Goal: Information Seeking & Learning: Learn about a topic

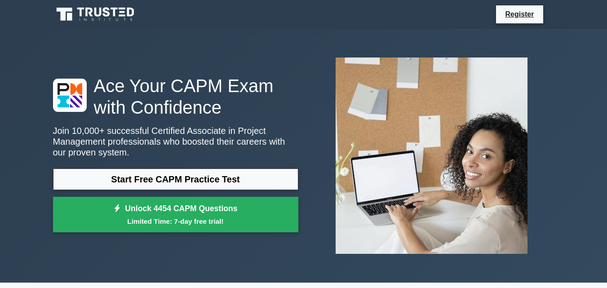
click at [529, 18] on link "Register" at bounding box center [520, 14] width 40 height 11
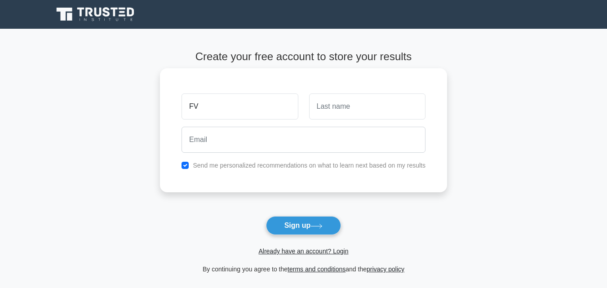
type input "FV"
click at [347, 109] on input "text" at bounding box center [367, 107] width 116 height 26
type input "DS"
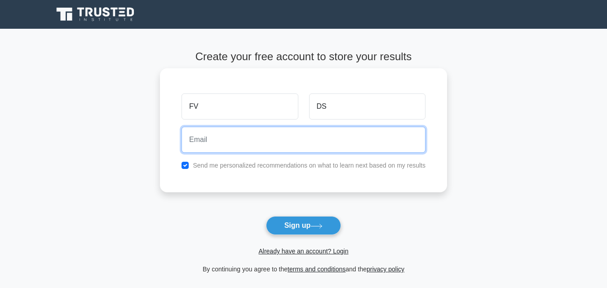
click at [201, 143] on input "email" at bounding box center [304, 140] width 244 height 26
click at [285, 141] on input "MER" at bounding box center [304, 140] width 244 height 26
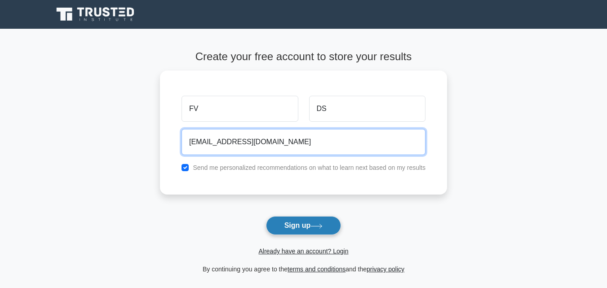
type input "[EMAIL_ADDRESS][DOMAIN_NAME]"
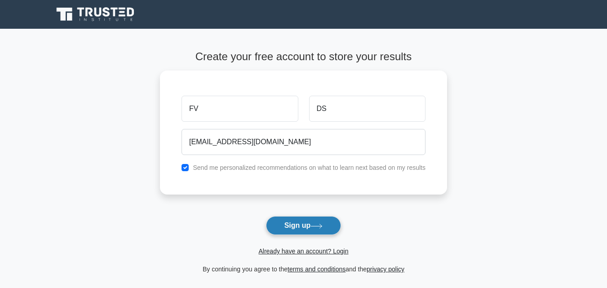
click at [326, 228] on button "Sign up" at bounding box center [304, 225] width 76 height 19
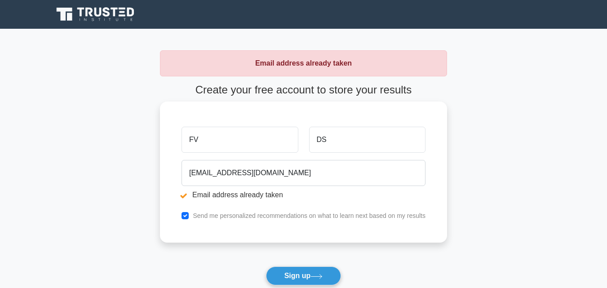
click at [236, 145] on input "FV" at bounding box center [240, 140] width 116 height 26
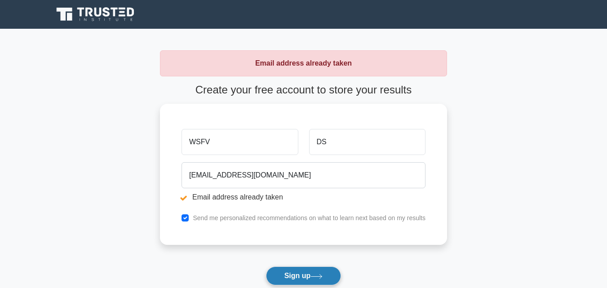
type input "WSFV"
click at [309, 281] on button "Sign up" at bounding box center [304, 276] width 76 height 19
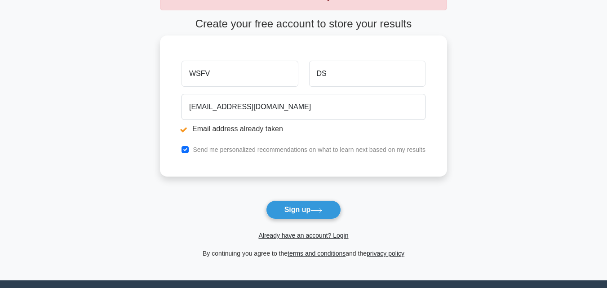
scroll to position [45, 0]
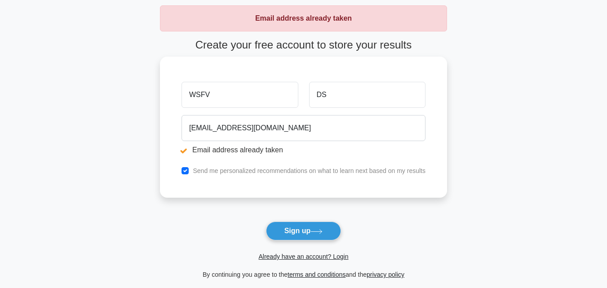
click at [247, 93] on input "WSFV" at bounding box center [240, 95] width 116 height 26
type input "MO"
click at [353, 98] on input "DS" at bounding box center [367, 95] width 116 height 26
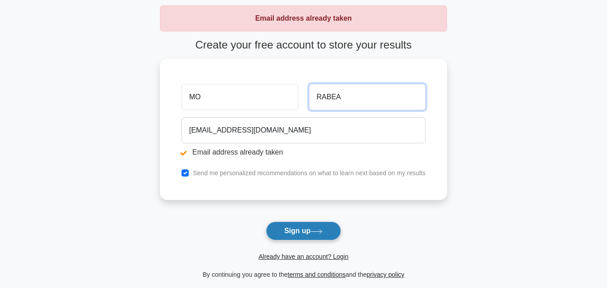
type input "RABEA"
click at [306, 236] on button "Sign up" at bounding box center [304, 231] width 76 height 19
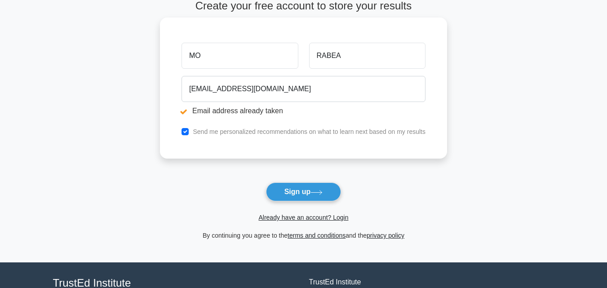
scroll to position [90, 0]
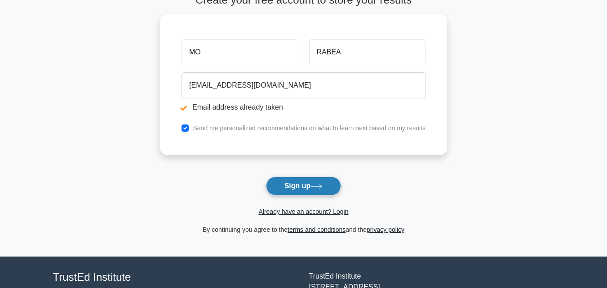
click at [325, 191] on button "Sign up" at bounding box center [304, 186] width 76 height 19
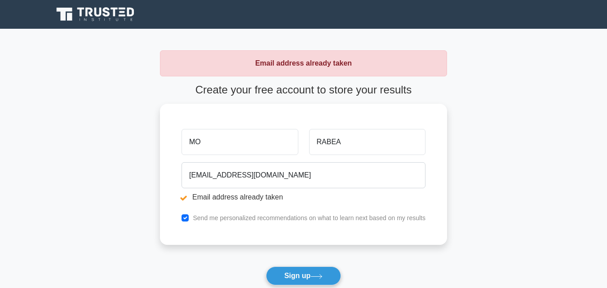
click at [325, 192] on li "Email address already taken" at bounding box center [304, 197] width 244 height 11
click at [302, 272] on button "Sign up" at bounding box center [304, 276] width 76 height 19
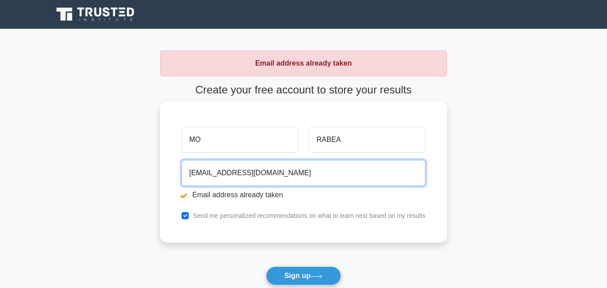
click at [321, 181] on input "MOHAMMEDRABEA316@GMAIL.COM" at bounding box center [304, 173] width 244 height 26
click at [321, 180] on input "MOHAMMEDRABEA316@GMAIL.COM" at bounding box center [304, 173] width 244 height 26
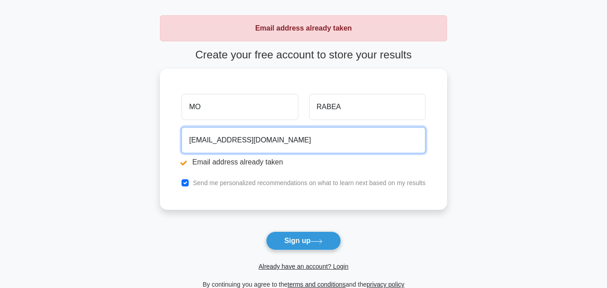
scroll to position [90, 0]
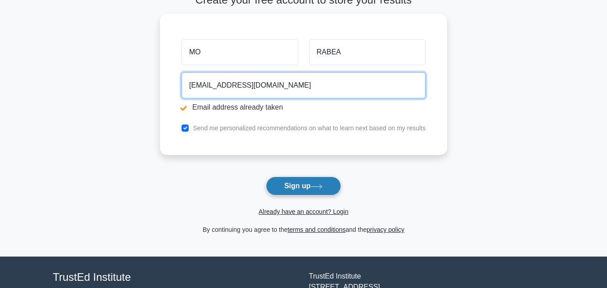
type input "modo141262@gmail.com"
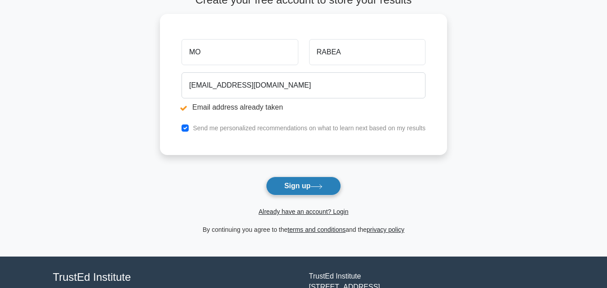
click at [311, 188] on button "Sign up" at bounding box center [304, 186] width 76 height 19
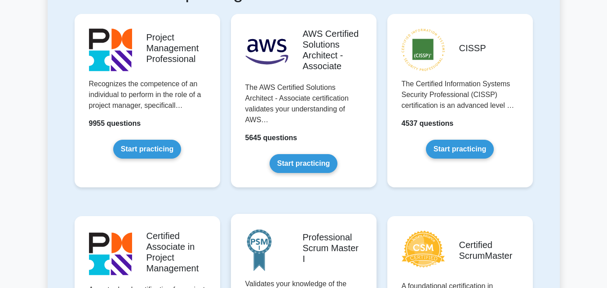
scroll to position [180, 0]
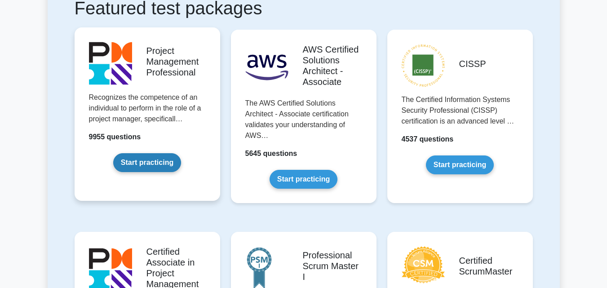
drag, startPoint x: 265, startPoint y: 171, endPoint x: 214, endPoint y: 178, distance: 52.2
drag, startPoint x: 214, startPoint y: 178, endPoint x: 172, endPoint y: 174, distance: 42.1
click at [172, 172] on link "Start practicing" at bounding box center [147, 162] width 68 height 19
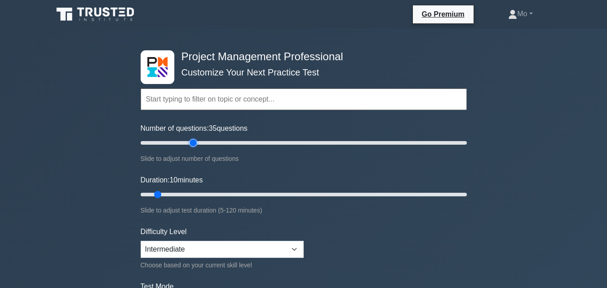
click at [196, 140] on input "Number of questions: 35 questions" at bounding box center [304, 143] width 326 height 11
drag, startPoint x: 196, startPoint y: 139, endPoint x: 439, endPoint y: 152, distance: 242.6
click at [439, 148] on input "Number of questions: 185 questions" at bounding box center [304, 143] width 326 height 11
click at [384, 143] on input "Number of questions: 150 questions" at bounding box center [304, 143] width 326 height 11
click at [328, 139] on input "Number of questions: 115 questions" at bounding box center [304, 143] width 326 height 11
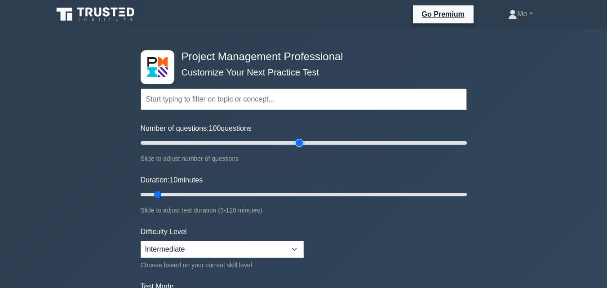
click at [301, 142] on input "Number of questions: 100 questions" at bounding box center [304, 143] width 326 height 11
click at [265, 142] on input "Number of questions: 80 questions" at bounding box center [304, 143] width 326 height 11
type input "65"
click at [241, 145] on input "Number of questions: 65 questions" at bounding box center [304, 143] width 326 height 11
click at [245, 142] on input "Number of questions: 65 questions" at bounding box center [304, 143] width 326 height 11
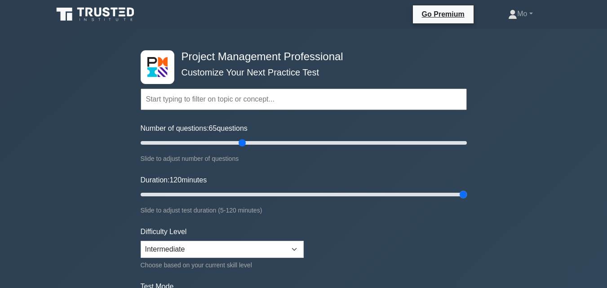
drag, startPoint x: 157, startPoint y: 192, endPoint x: 491, endPoint y: 204, distance: 333.4
type input "120"
click at [467, 200] on input "Duration: 120 minutes" at bounding box center [304, 194] width 326 height 11
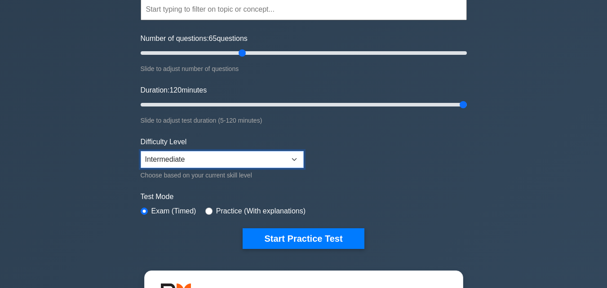
click at [286, 165] on select "Beginner Intermediate Expert" at bounding box center [222, 159] width 163 height 17
select select "expert"
click at [141, 151] on select "Beginner Intermediate Expert" at bounding box center [222, 159] width 163 height 17
click at [259, 216] on label "Practice (With explanations)" at bounding box center [260, 211] width 89 height 11
click at [206, 210] on input "radio" at bounding box center [208, 211] width 7 height 7
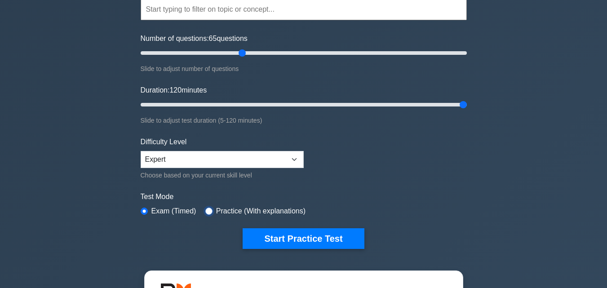
radio input "true"
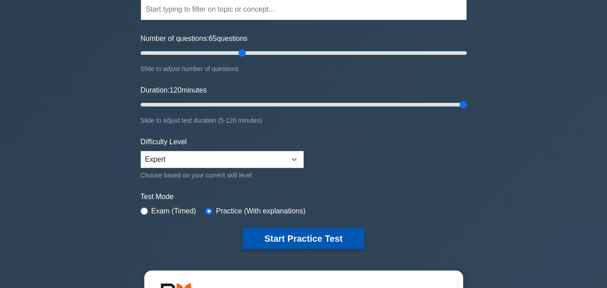
click at [280, 236] on button "Start Practice Test" at bounding box center [303, 238] width 121 height 21
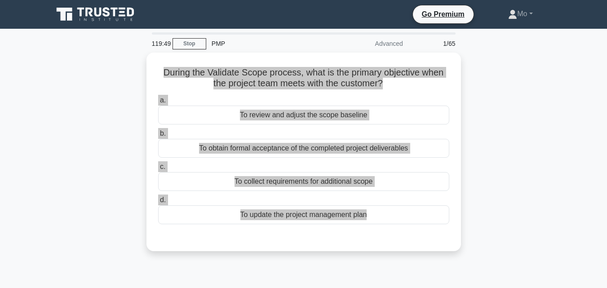
drag, startPoint x: 402, startPoint y: 226, endPoint x: 143, endPoint y: 54, distance: 310.9
click at [143, 54] on div "During the Validate Scope process, what is the primary objective when the proje…" at bounding box center [304, 158] width 513 height 210
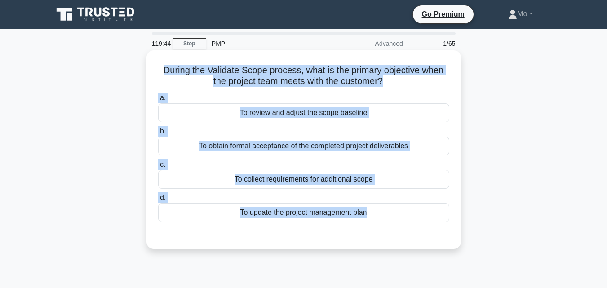
click at [377, 101] on label "a. To review and adjust the scope baseline" at bounding box center [303, 108] width 291 height 30
click at [158, 101] on input "a. To review and adjust the scope baseline" at bounding box center [158, 98] width 0 height 6
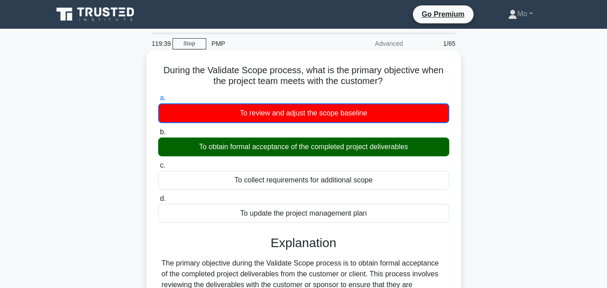
drag, startPoint x: 388, startPoint y: 218, endPoint x: 156, endPoint y: 66, distance: 277.3
click at [156, 66] on div "During the Validate Scope process, what is the primary objective when the proje…" at bounding box center [304, 272] width 308 height 437
copy div "During the Validate Scope process, what is the primary objective when the proje…"
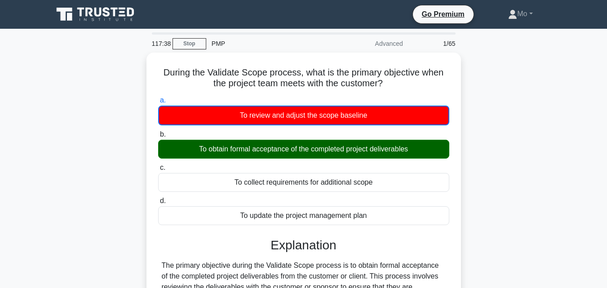
click at [556, 127] on div "During the Validate Scope process, what is the primary objective when the proje…" at bounding box center [304, 280] width 513 height 455
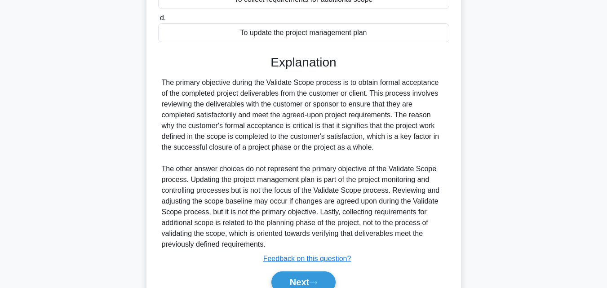
scroll to position [224, 0]
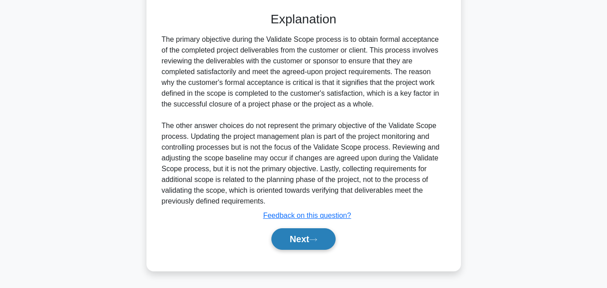
click at [306, 242] on button "Next" at bounding box center [304, 239] width 64 height 22
click at [308, 244] on button "Next" at bounding box center [304, 239] width 64 height 22
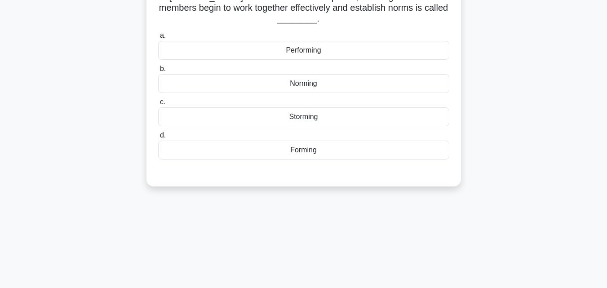
scroll to position [18, 0]
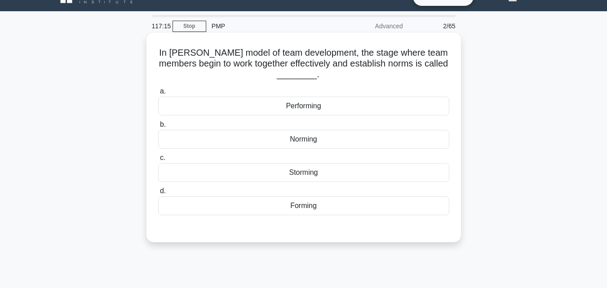
drag, startPoint x: 364, startPoint y: 215, endPoint x: 170, endPoint y: 44, distance: 259.6
click at [170, 44] on div "In Tuckman's model of team development, the stage where team members begin to w…" at bounding box center [304, 137] width 308 height 202
copy div "In Tuckman's model of team development, the stage where team members begin to w…"
click at [306, 142] on div "Norming" at bounding box center [303, 139] width 291 height 19
click at [158, 128] on input "b. Norming" at bounding box center [158, 125] width 0 height 6
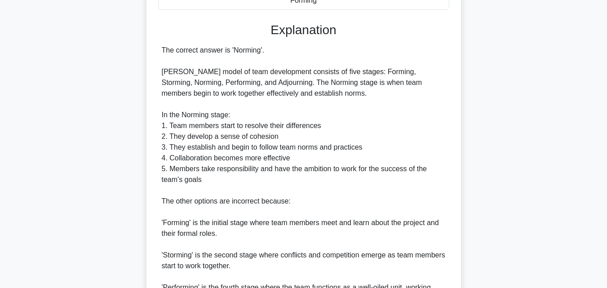
scroll to position [321, 0]
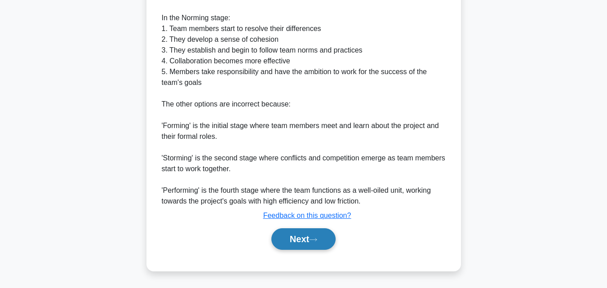
click at [322, 243] on button "Next" at bounding box center [304, 239] width 64 height 22
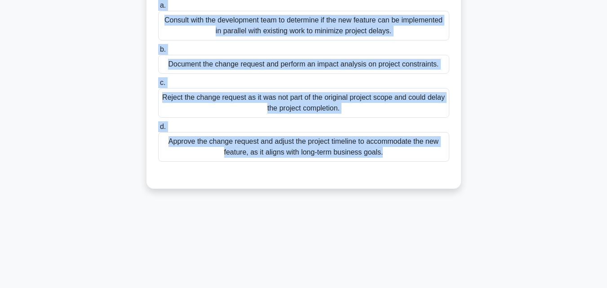
scroll to position [0, 0]
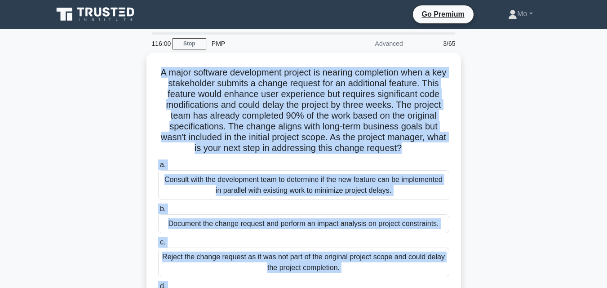
drag, startPoint x: 436, startPoint y: 137, endPoint x: 144, endPoint y: 64, distance: 300.9
click at [144, 64] on div "A major software development project is nearing completion when a key stakehold…" at bounding box center [304, 206] width 513 height 307
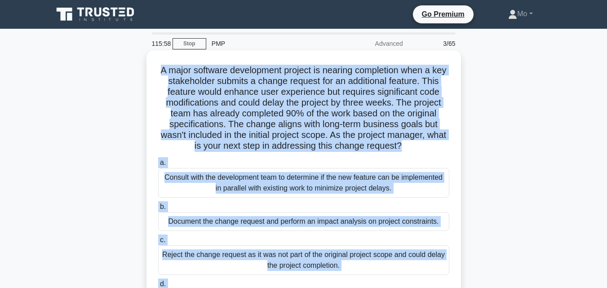
copy div "A major software development project is nearing completion when a key stakehold…"
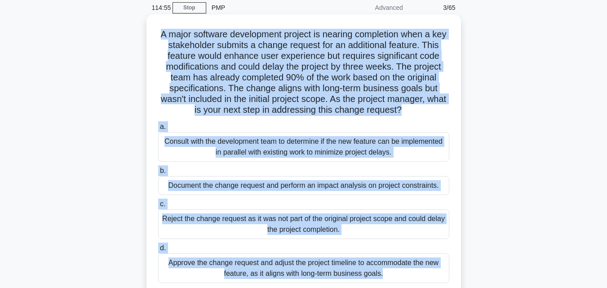
scroll to position [90, 0]
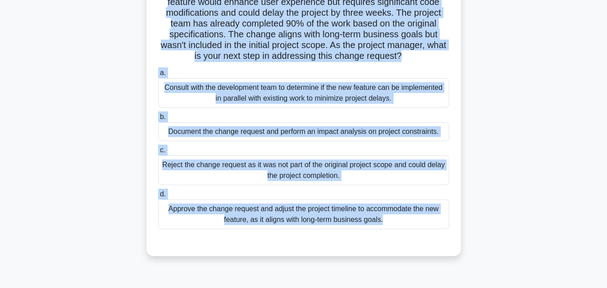
click at [272, 140] on div "Document the change request and perform an impact analysis on project constrain…" at bounding box center [303, 131] width 291 height 19
click at [158, 120] on input "b. Document the change request and perform an impact analysis on project constr…" at bounding box center [158, 117] width 0 height 6
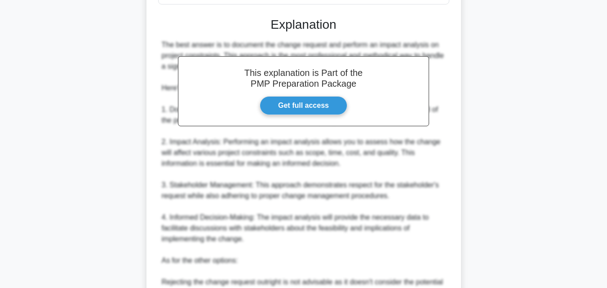
scroll to position [495, 0]
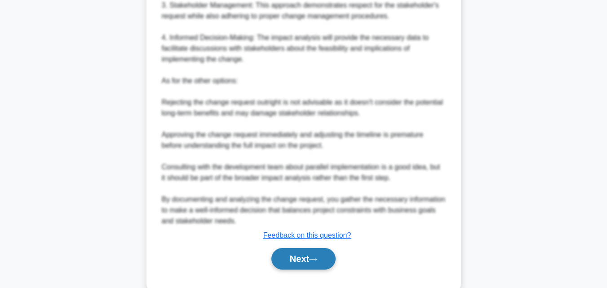
click at [315, 265] on button "Next" at bounding box center [304, 259] width 64 height 22
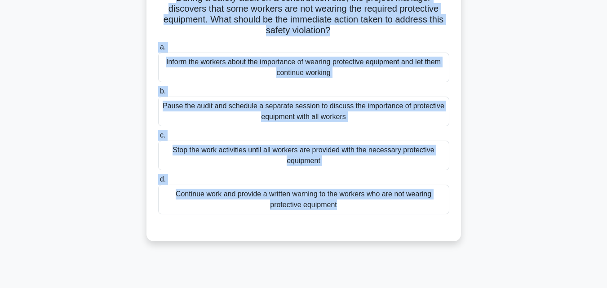
scroll to position [0, 0]
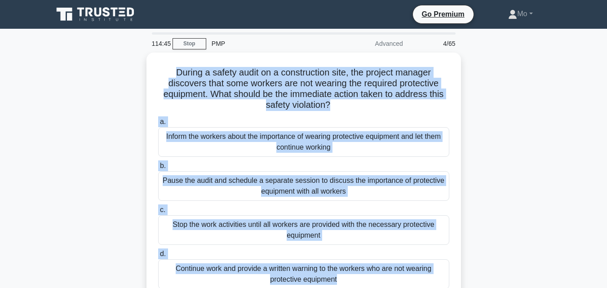
drag, startPoint x: 384, startPoint y: 190, endPoint x: 134, endPoint y: 66, distance: 279.3
click at [134, 66] on div "During a safety audit on a construction site, the project manager discovers tha…" at bounding box center [304, 190] width 513 height 274
copy div "During a safety audit on a construction site, the project manager discovers tha…"
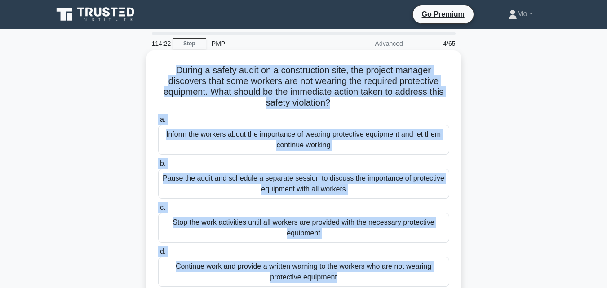
click at [247, 222] on div "Stop the work activities until all workers are provided with the necessary prot…" at bounding box center [303, 228] width 291 height 30
click at [158, 211] on input "c. Stop the work activities until all workers are provided with the necessary p…" at bounding box center [158, 208] width 0 height 6
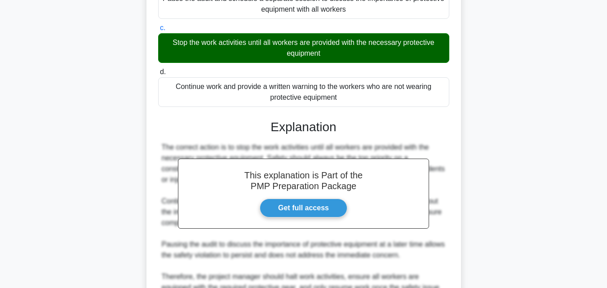
scroll to position [270, 0]
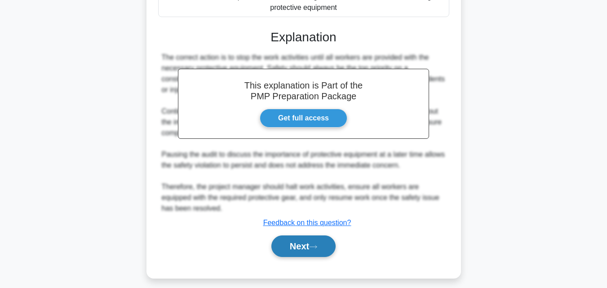
click at [320, 242] on button "Next" at bounding box center [304, 247] width 64 height 22
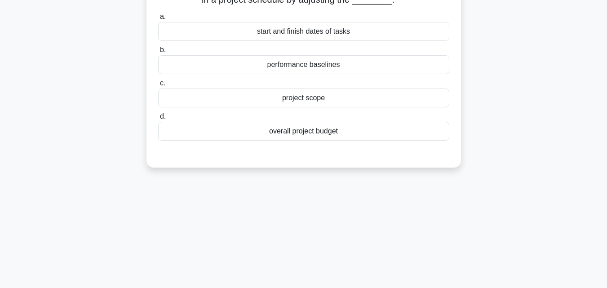
scroll to position [18, 0]
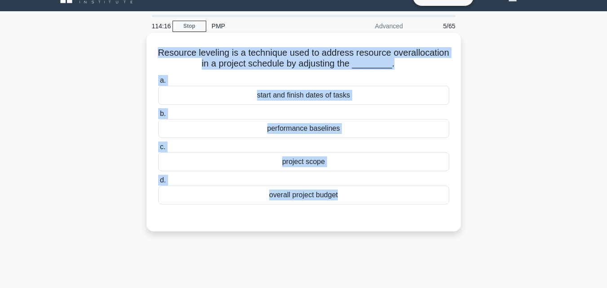
drag, startPoint x: 337, startPoint y: 230, endPoint x: 171, endPoint y: 52, distance: 243.4
click at [171, 52] on div "Resource leveling is a technique used to address resource overallocation in a p…" at bounding box center [304, 132] width 315 height 199
copy div "Resource leveling is a technique used to address resource overallocation in a p…"
click at [256, 93] on div "start and finish dates of tasks" at bounding box center [303, 95] width 291 height 19
click at [158, 84] on input "a. start and finish dates of tasks" at bounding box center [158, 81] width 0 height 6
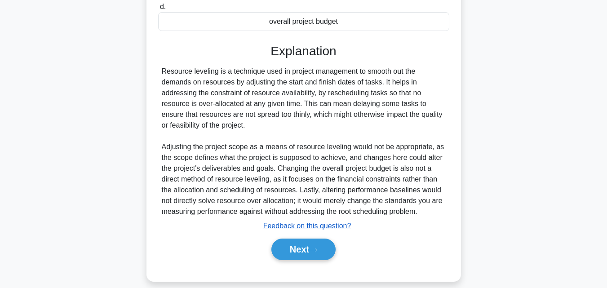
scroll to position [202, 0]
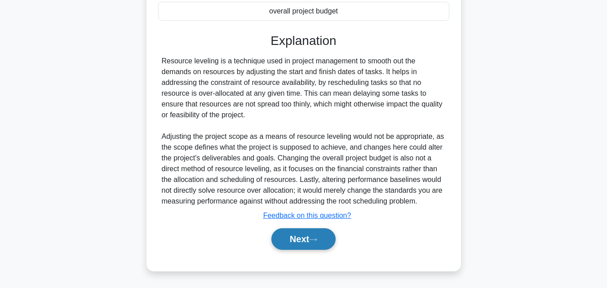
click at [317, 242] on icon at bounding box center [313, 239] width 8 height 5
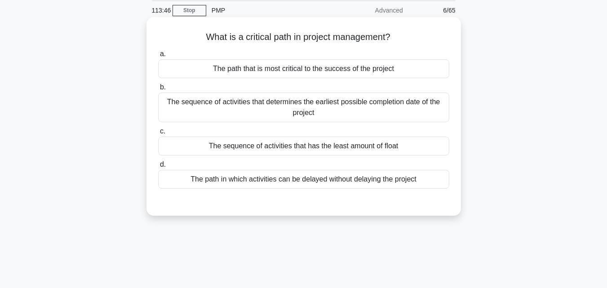
scroll to position [18, 0]
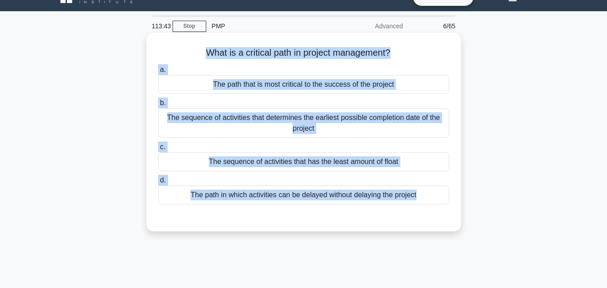
drag, startPoint x: 433, startPoint y: 212, endPoint x: 179, endPoint y: 51, distance: 300.1
click at [179, 51] on div "What is a critical path in project management? .spinner_0XTQ{transform-origin:c…" at bounding box center [304, 132] width 308 height 192
copy div "What is a critical path in project management? .spinner_0XTQ{transform-origin:c…"
click at [226, 119] on div "The sequence of activities that determines the earliest possible completion dat…" at bounding box center [303, 123] width 291 height 30
click at [158, 106] on input "b. The sequence of activities that determines the earliest possible completion …" at bounding box center [158, 103] width 0 height 6
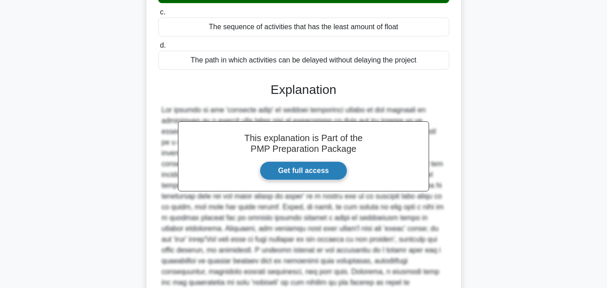
scroll to position [245, 0]
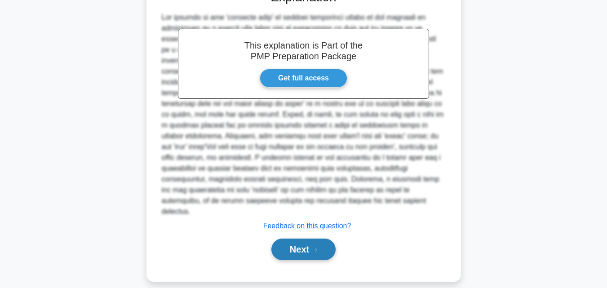
click at [317, 248] on icon at bounding box center [313, 250] width 8 height 5
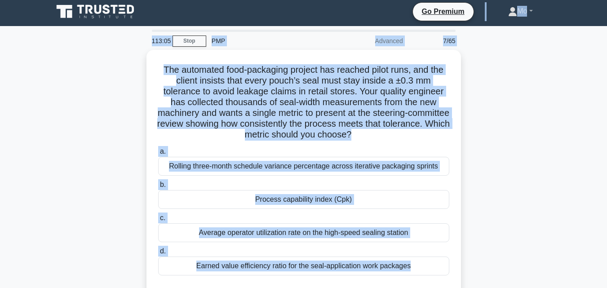
scroll to position [0, 0]
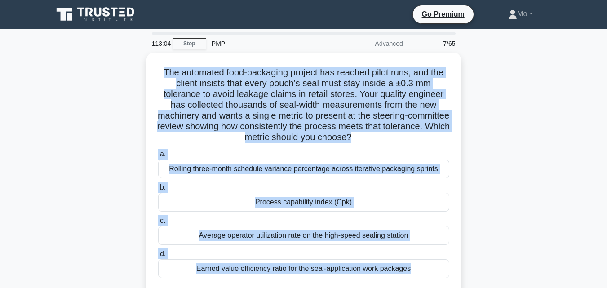
drag, startPoint x: 441, startPoint y: 222, endPoint x: 140, endPoint y: 75, distance: 334.6
click at [140, 75] on div "The automated food-packaging project has reached pilot runs, and the client ins…" at bounding box center [304, 184] width 513 height 263
copy div "The automated food-packaging project has reached pilot runs, and the client ins…"
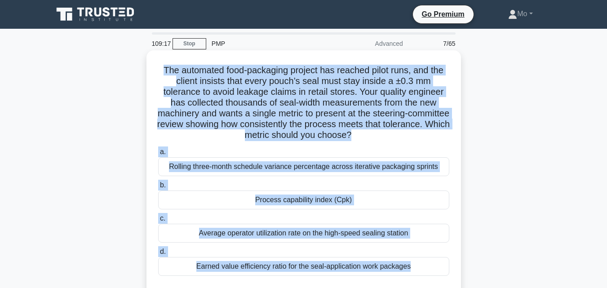
copy div "The automated food-packaging project has reached pilot runs, and the client ins…"
click at [246, 196] on div "Process capability index (Cpk)" at bounding box center [303, 200] width 291 height 19
click at [158, 188] on input "b. Process capability index (Cpk)" at bounding box center [158, 186] width 0 height 6
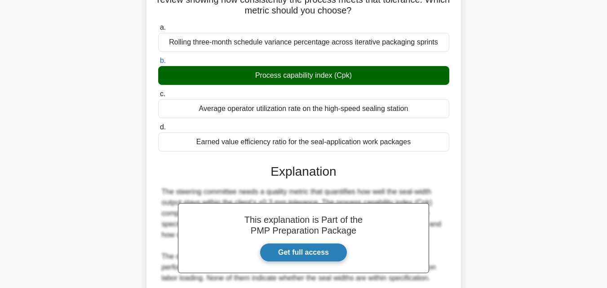
scroll to position [213, 0]
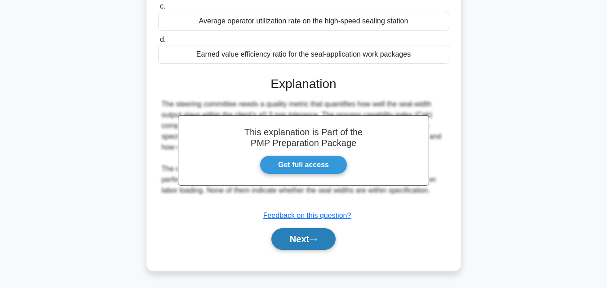
click at [318, 236] on button "Next" at bounding box center [304, 239] width 64 height 22
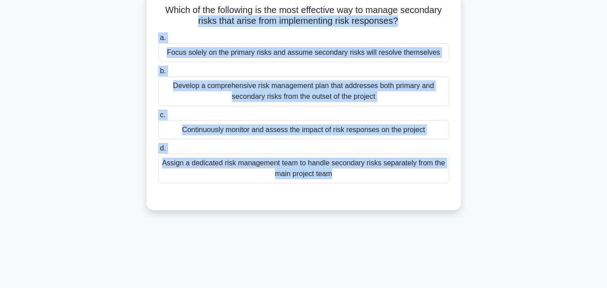
scroll to position [0, 0]
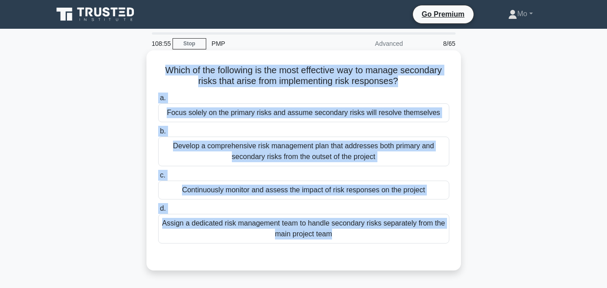
drag, startPoint x: 372, startPoint y: 199, endPoint x: 152, endPoint y: 62, distance: 259.3
click at [152, 62] on div "Which of the following is the most effective way to manage secondary risks that…" at bounding box center [304, 160] width 308 height 213
copy div "Which of the following is the most effective way to manage secondary risks that…"
click at [273, 199] on div "Continuously monitor and assess the impact of risk responses on the project" at bounding box center [303, 190] width 291 height 19
click at [158, 178] on input "c. Continuously monitor and assess the impact of risk responses on the project" at bounding box center [158, 176] width 0 height 6
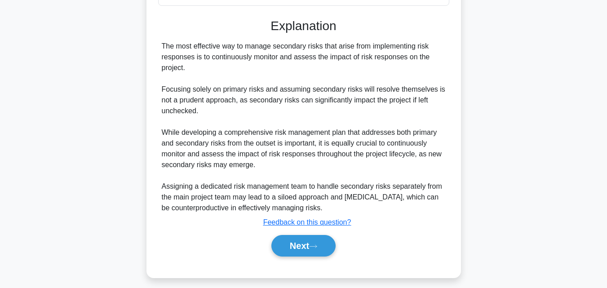
scroll to position [245, 0]
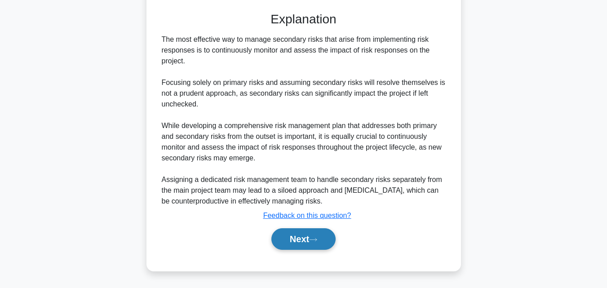
click at [317, 240] on icon at bounding box center [313, 239] width 7 height 3
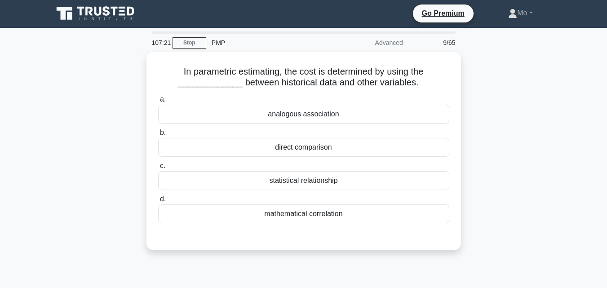
scroll to position [0, 0]
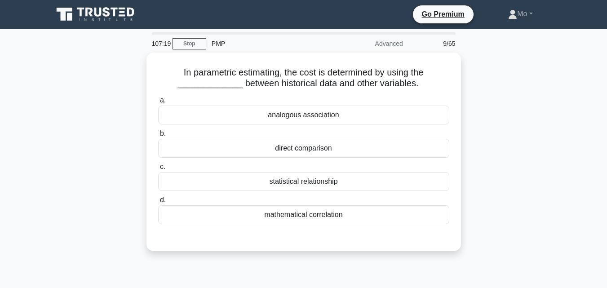
drag, startPoint x: 365, startPoint y: 222, endPoint x: 120, endPoint y: 75, distance: 285.4
click at [120, 75] on div "In parametric estimating, the cost is determined by using the _____________ bet…" at bounding box center [304, 158] width 513 height 210
copy div "In parametric estimating, the cost is determined by using the _____________ bet…"
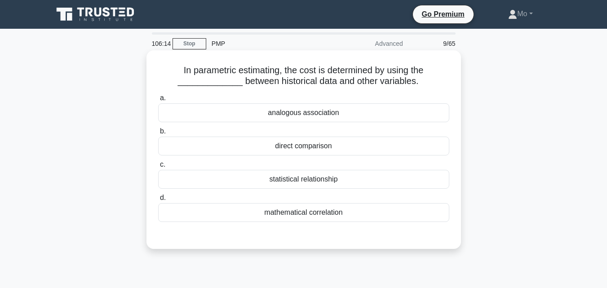
click at [294, 183] on div "statistical relationship" at bounding box center [303, 179] width 291 height 19
click at [158, 168] on input "c. statistical relationship" at bounding box center [158, 165] width 0 height 6
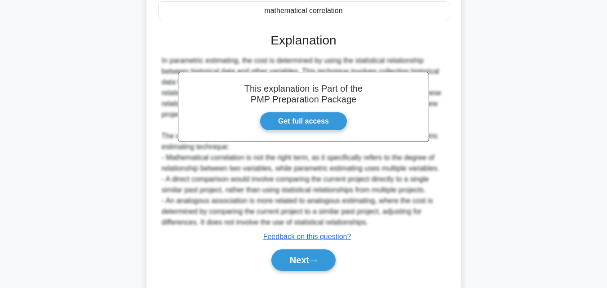
scroll to position [223, 0]
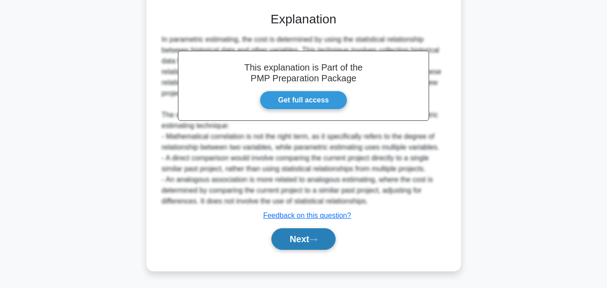
click at [307, 237] on button "Next" at bounding box center [304, 239] width 64 height 22
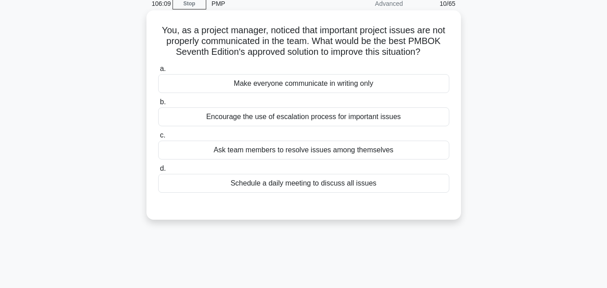
scroll to position [0, 0]
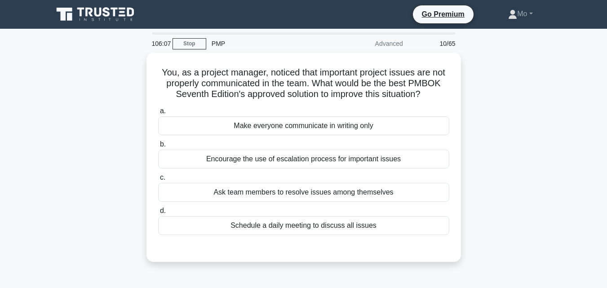
drag, startPoint x: 393, startPoint y: 219, endPoint x: 125, endPoint y: 76, distance: 304.1
click at [125, 76] on div "You, as a project manager, noticed that important project issues are not proper…" at bounding box center [304, 163] width 513 height 220
click at [125, 75] on div "You, as a project manager, noticed that important project issues are not proper…" at bounding box center [304, 163] width 513 height 220
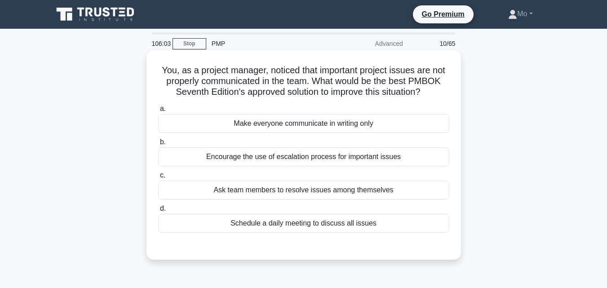
drag, startPoint x: 374, startPoint y: 219, endPoint x: 151, endPoint y: 71, distance: 267.5
click at [151, 71] on div "You, as a project manager, noticed that important project issues are not proper…" at bounding box center [304, 155] width 308 height 202
click at [296, 154] on div "Encourage the use of escalation process for important issues" at bounding box center [303, 156] width 291 height 19
click at [158, 145] on input "b. Encourage the use of escalation process for important issues" at bounding box center [158, 142] width 0 height 6
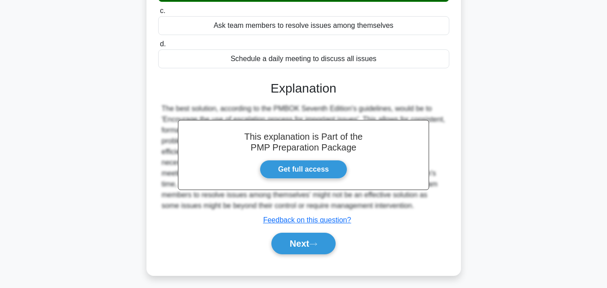
scroll to position [197, 0]
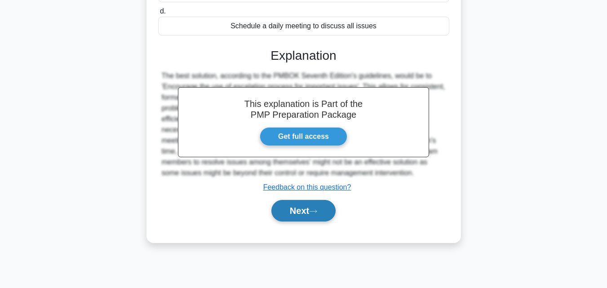
click at [314, 210] on icon at bounding box center [313, 211] width 8 height 5
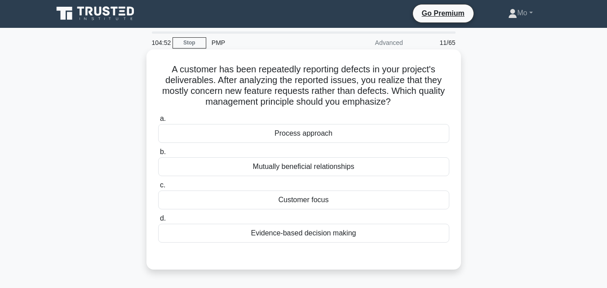
scroll to position [0, 0]
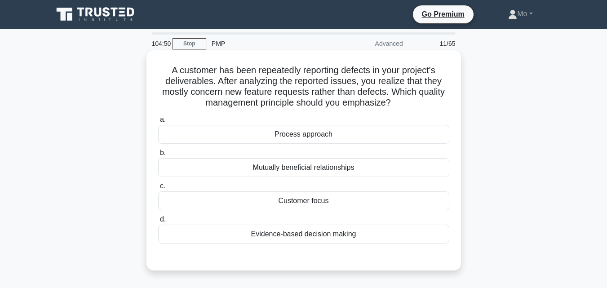
drag, startPoint x: 384, startPoint y: 242, endPoint x: 163, endPoint y: 71, distance: 280.1
click at [163, 71] on div "A customer has been repeatedly reporting defects in your project's deliverables…" at bounding box center [304, 160] width 308 height 213
click at [287, 237] on div "Evidence-based decision making" at bounding box center [303, 234] width 291 height 19
click at [158, 223] on input "d. Evidence-based decision making" at bounding box center [158, 220] width 0 height 6
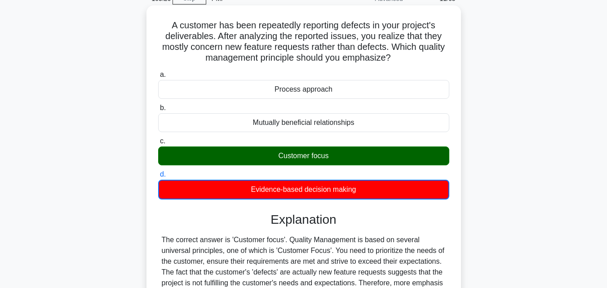
scroll to position [224, 0]
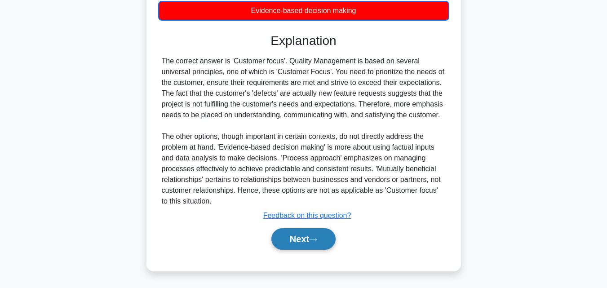
click at [315, 238] on icon at bounding box center [313, 239] width 8 height 5
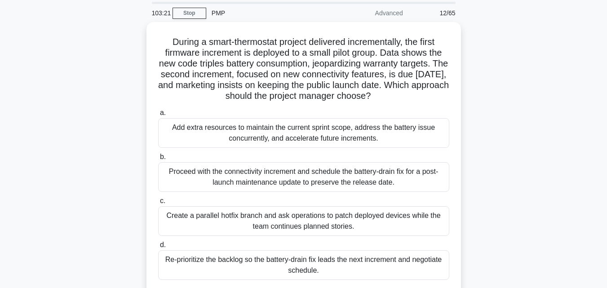
scroll to position [0, 0]
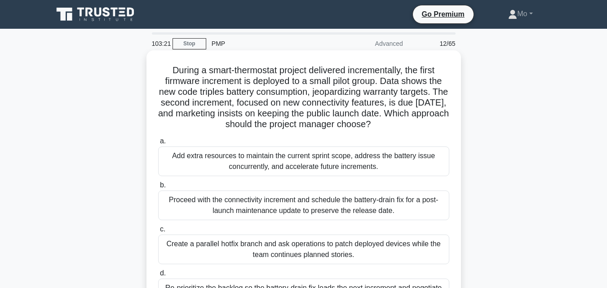
drag, startPoint x: 351, startPoint y: 236, endPoint x: 156, endPoint y: 58, distance: 263.8
click at [156, 58] on div "During a smart-thermostat project delivered incrementally, the first firmware i…" at bounding box center [304, 193] width 308 height 278
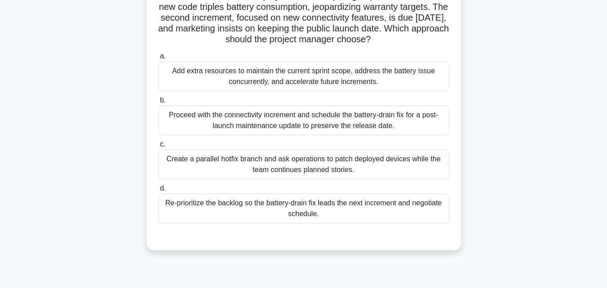
scroll to position [180, 0]
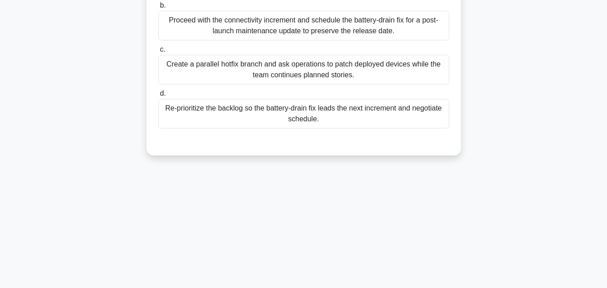
click at [275, 112] on div "Re-prioritize the backlog so the battery-drain fix leads the next increment and…" at bounding box center [303, 114] width 291 height 30
click at [158, 97] on input "d. Re-prioritize the backlog so the battery-drain fix leads the next increment …" at bounding box center [158, 94] width 0 height 6
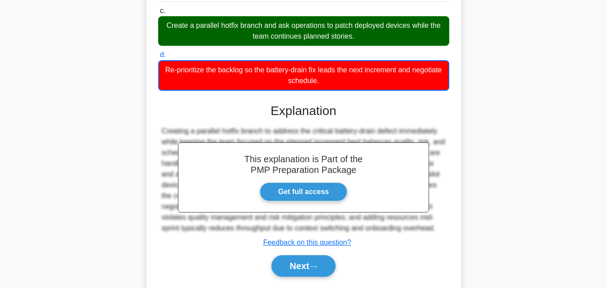
scroll to position [257, 0]
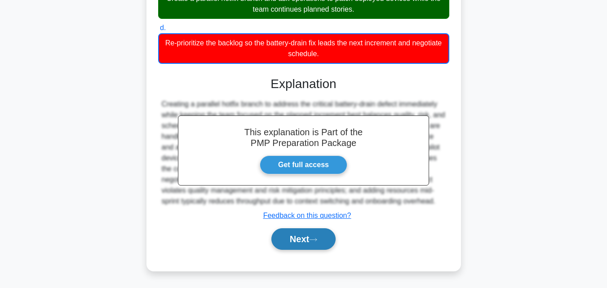
click at [296, 242] on button "Next" at bounding box center [304, 239] width 64 height 22
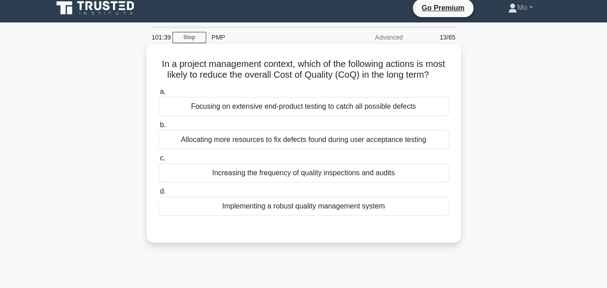
scroll to position [0, 0]
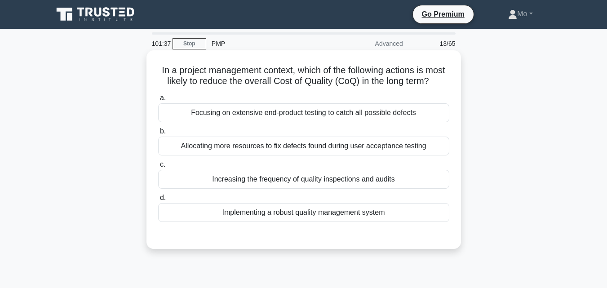
drag, startPoint x: 414, startPoint y: 235, endPoint x: 147, endPoint y: 60, distance: 319.2
click at [147, 60] on div "In a project management context, which of the following actions is most likely …" at bounding box center [304, 149] width 315 height 199
click at [280, 222] on div "Implementing a robust quality management system" at bounding box center [303, 212] width 291 height 19
click at [158, 201] on input "d. Implementing a robust quality management system" at bounding box center [158, 198] width 0 height 6
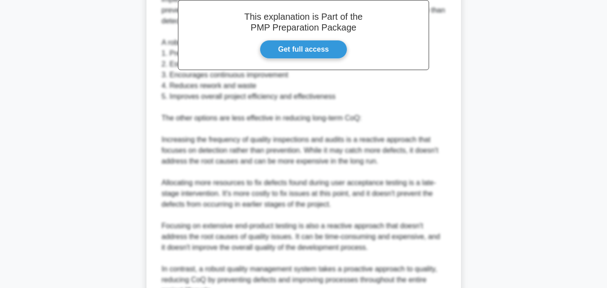
scroll to position [375, 0]
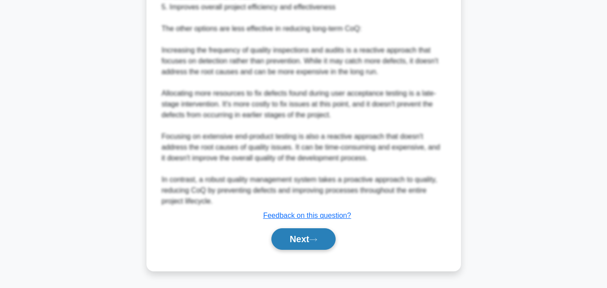
click at [303, 238] on button "Next" at bounding box center [304, 239] width 64 height 22
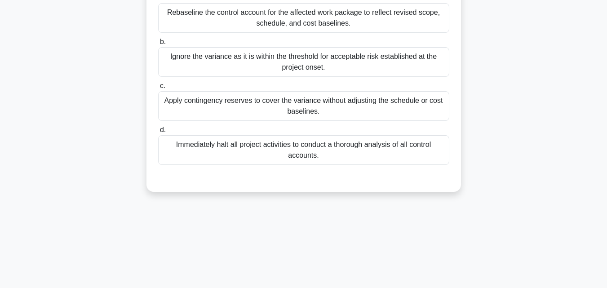
drag, startPoint x: 388, startPoint y: 171, endPoint x: 211, endPoint y: 57, distance: 210.9
click at [211, 57] on div "a. Rebaseline the control account for the affected work package to reflect revi…" at bounding box center [304, 79] width 302 height 176
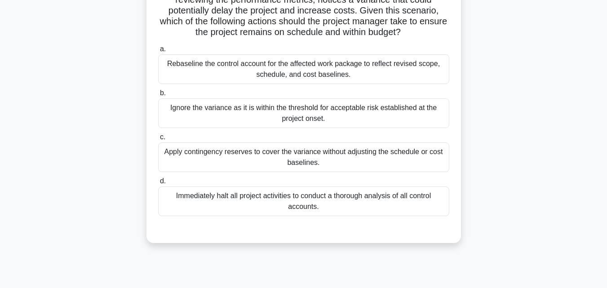
scroll to position [107, 0]
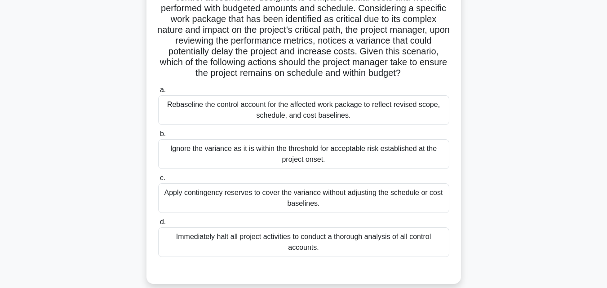
drag, startPoint x: 599, startPoint y: 47, endPoint x: 584, endPoint y: 63, distance: 21.9
click at [598, 49] on main "100:18 Stop PMP Advanced 14/65 .spinner_0XTQ{transform-origin:center;animation:…" at bounding box center [303, 149] width 607 height 457
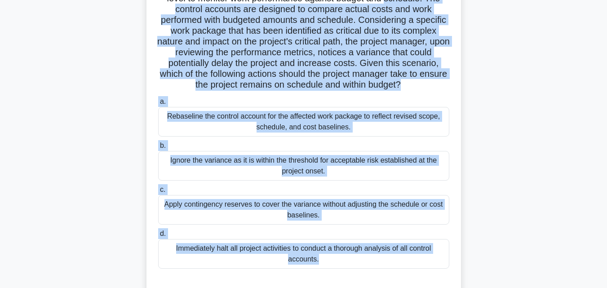
scroll to position [0, 0]
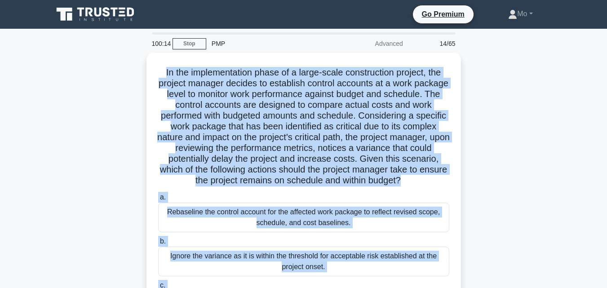
drag, startPoint x: 429, startPoint y: 180, endPoint x: 115, endPoint y: 74, distance: 331.4
click at [115, 74] on div "In the implementation phase of a large-scale construction project, the project …" at bounding box center [304, 228] width 513 height 350
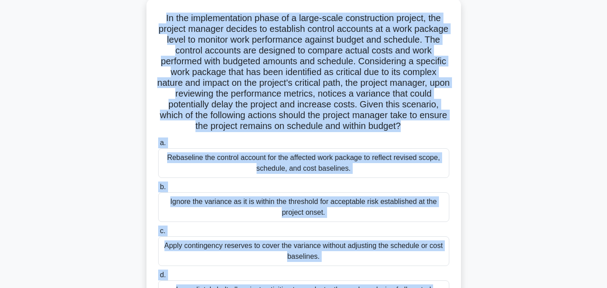
scroll to position [135, 0]
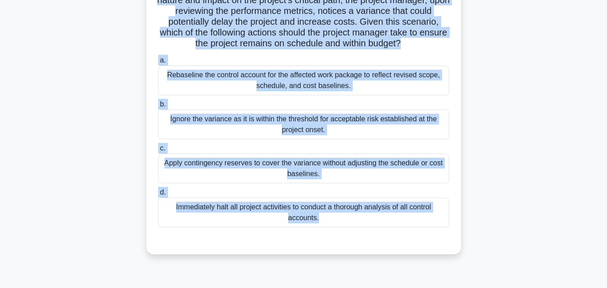
click at [316, 178] on div "Apply contingency reserves to cover the variance without adjusting the schedule…" at bounding box center [303, 169] width 291 height 30
click at [158, 152] on input "c. Apply contingency reserves to cover the variance without adjusting the sched…" at bounding box center [158, 149] width 0 height 6
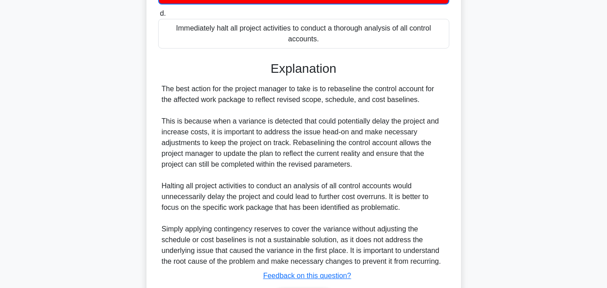
scroll to position [386, 0]
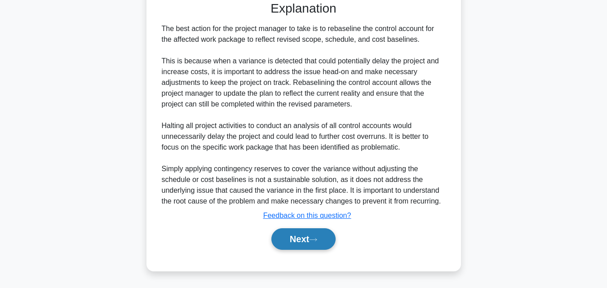
click at [321, 237] on button "Next" at bounding box center [304, 239] width 64 height 22
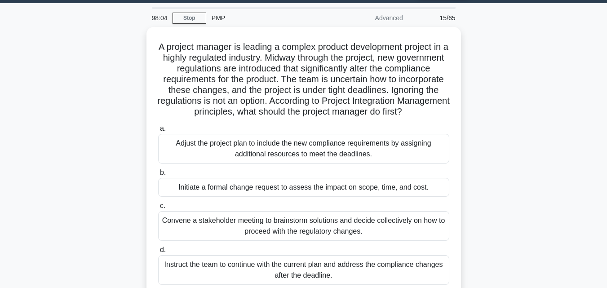
scroll to position [0, 0]
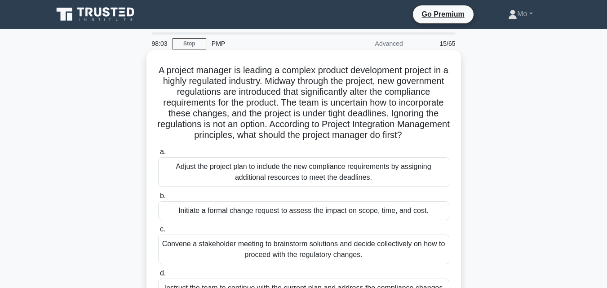
drag, startPoint x: 342, startPoint y: 248, endPoint x: 153, endPoint y: 66, distance: 262.3
click at [153, 66] on div "A project manager is leading a complex product development project in a highly …" at bounding box center [304, 193] width 308 height 278
click at [241, 220] on div "Initiate a formal change request to assess the impact on scope, time, and cost." at bounding box center [303, 210] width 291 height 19
click at [158, 199] on input "b. Initiate a formal change request to assess the impact on scope, time, and co…" at bounding box center [158, 196] width 0 height 6
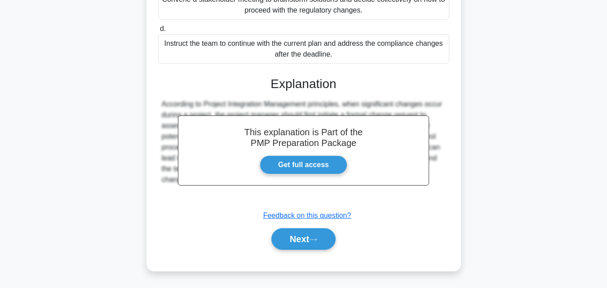
scroll to position [256, 0]
click at [315, 242] on icon at bounding box center [313, 239] width 8 height 5
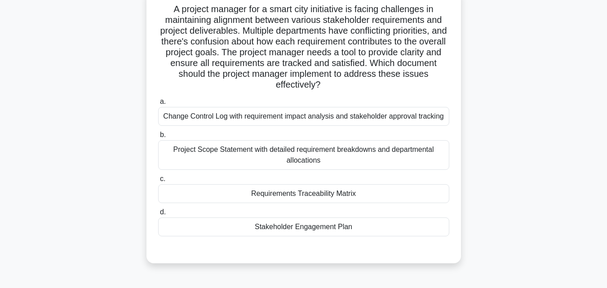
scroll to position [62, 0]
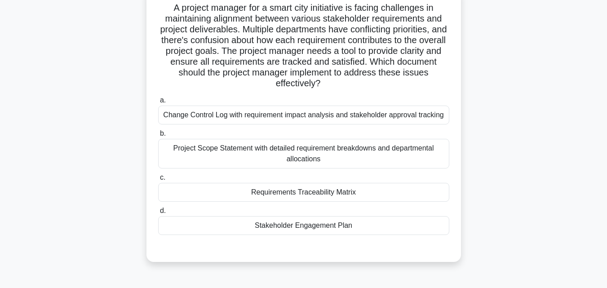
drag, startPoint x: 361, startPoint y: 206, endPoint x: 334, endPoint y: 216, distance: 28.2
click at [334, 216] on label "d. Stakeholder Engagement Plan" at bounding box center [303, 220] width 291 height 30
click at [158, 214] on input "d. Stakeholder Engagement Plan" at bounding box center [158, 211] width 0 height 6
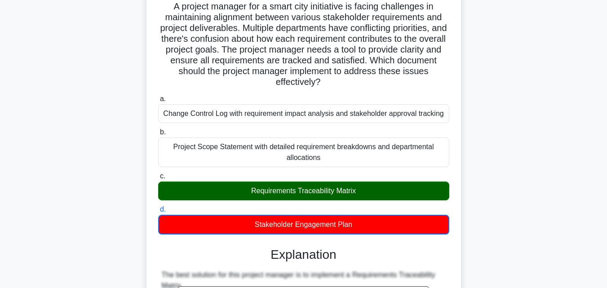
scroll to position [107, 0]
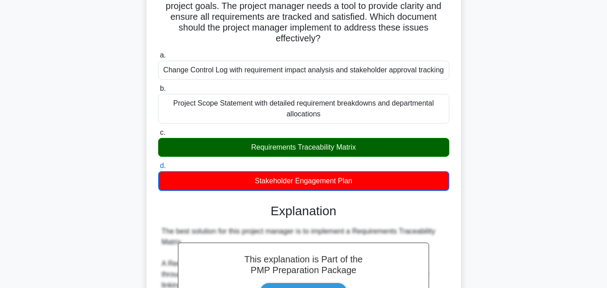
drag, startPoint x: 466, startPoint y: 198, endPoint x: 148, endPoint y: 182, distance: 318.7
click at [148, 182] on div "A project manager for a smart city initiative is facing challenges in maintaini…" at bounding box center [304, 286] width 513 height 682
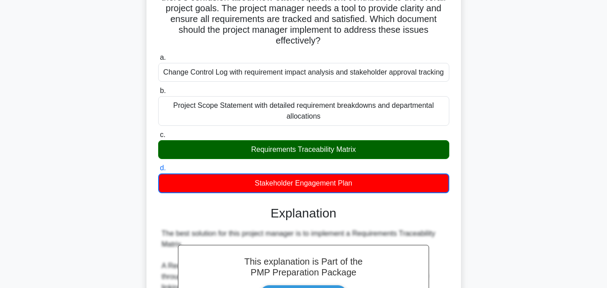
click at [110, 196] on div "A project manager for a smart city initiative is facing challenges in maintaini…" at bounding box center [304, 286] width 513 height 682
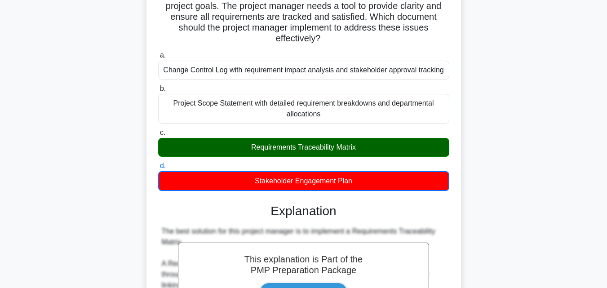
drag, startPoint x: 142, startPoint y: 205, endPoint x: 303, endPoint y: 141, distance: 173.3
click at [303, 141] on div "A project manager for a smart city initiative is facing challenges in maintaini…" at bounding box center [304, 286] width 513 height 682
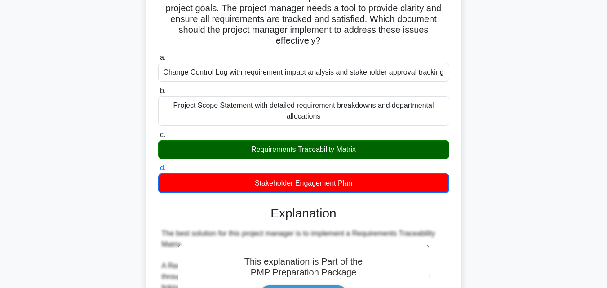
scroll to position [0, 0]
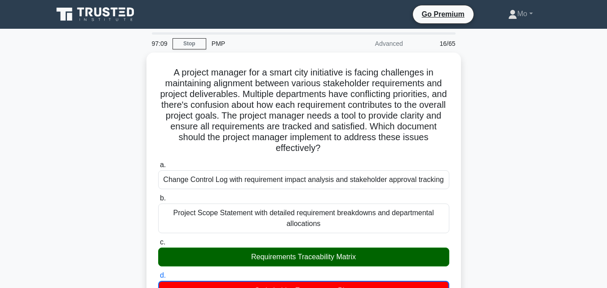
drag, startPoint x: 437, startPoint y: 189, endPoint x: 60, endPoint y: 72, distance: 394.4
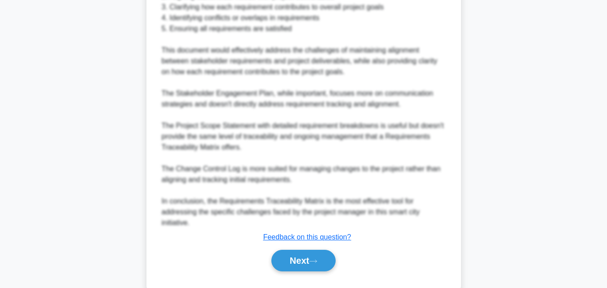
scroll to position [451, 0]
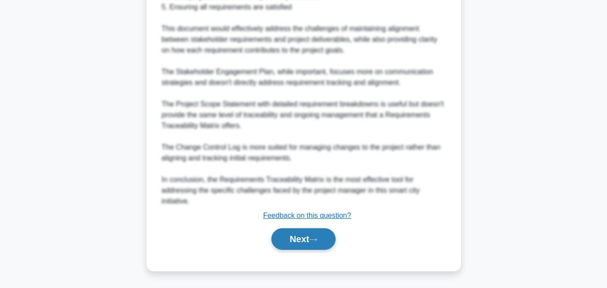
click at [300, 245] on button "Next" at bounding box center [304, 239] width 64 height 22
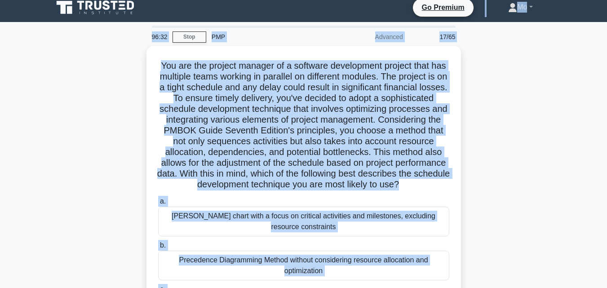
scroll to position [0, 0]
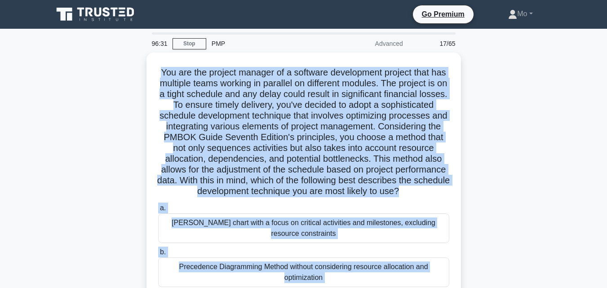
drag, startPoint x: 409, startPoint y: 191, endPoint x: 105, endPoint y: 65, distance: 329.0
click at [105, 65] on div "You are the project manager of a software development project that has multiple…" at bounding box center [304, 228] width 513 height 350
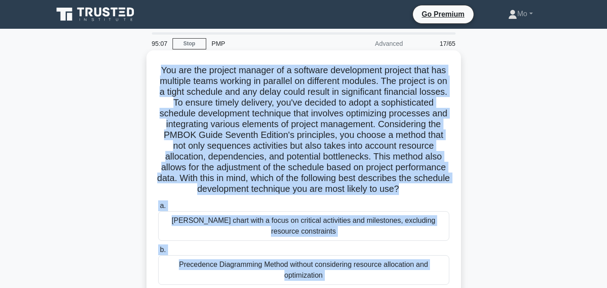
scroll to position [180, 0]
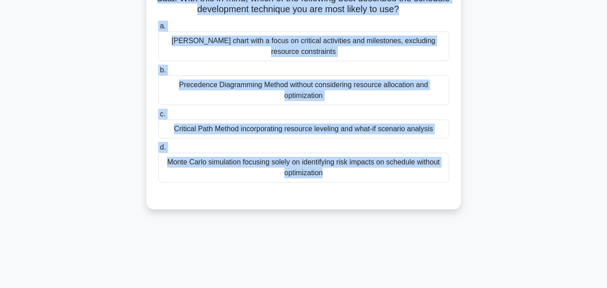
click at [256, 134] on div "Critical Path Method incorporating resource leveling and what-if scenario analy…" at bounding box center [303, 129] width 291 height 19
click at [158, 117] on input "c. Critical Path Method incorporating resource leveling and what-if scenario an…" at bounding box center [158, 115] width 0 height 6
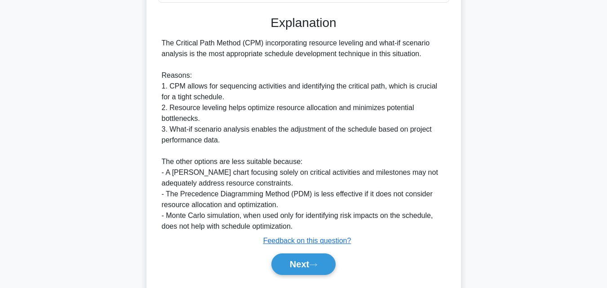
scroll to position [396, 0]
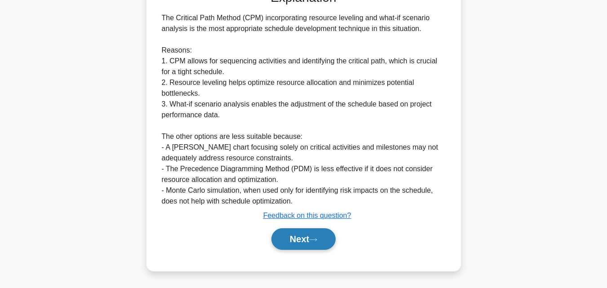
click at [307, 235] on button "Next" at bounding box center [304, 239] width 64 height 22
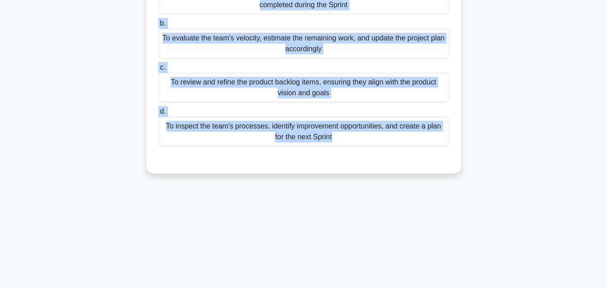
scroll to position [0, 0]
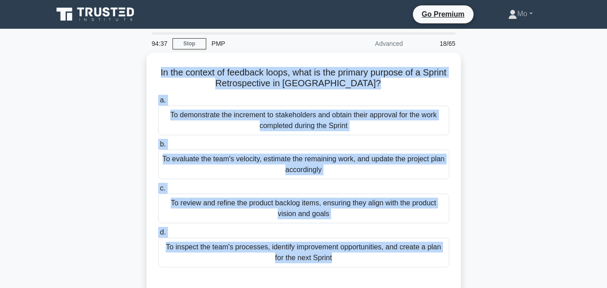
drag, startPoint x: 391, startPoint y: 86, endPoint x: 108, endPoint y: 69, distance: 283.3
click at [108, 69] on div "In the context of feedback loops, what is the primary purpose of a Sprint Retro…" at bounding box center [304, 179] width 513 height 253
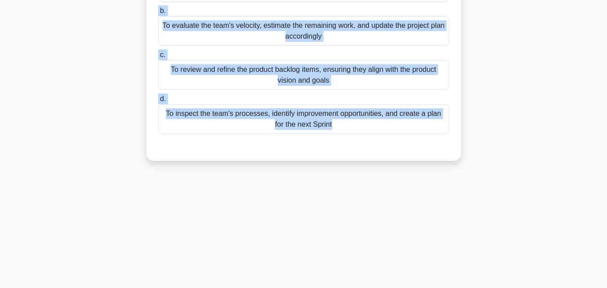
scroll to position [135, 0]
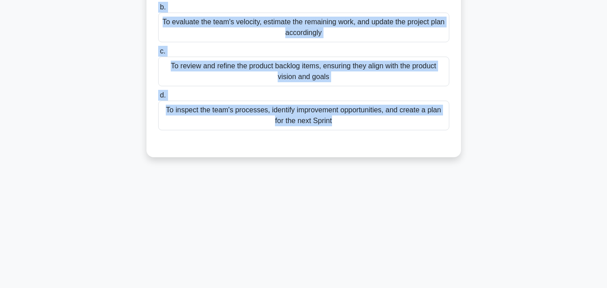
click at [272, 119] on div "To inspect the team's processes, identify improvement opportunities, and create…" at bounding box center [303, 116] width 291 height 30
click at [158, 98] on input "d. To inspect the team's processes, identify improvement opportunities, and cre…" at bounding box center [158, 96] width 0 height 6
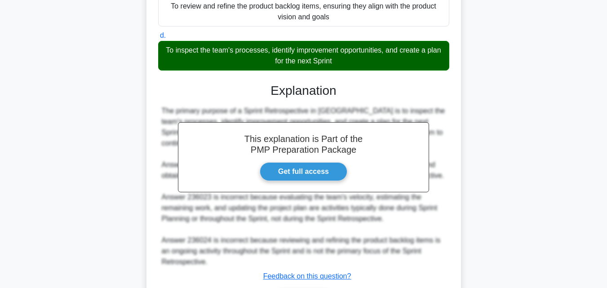
scroll to position [256, 0]
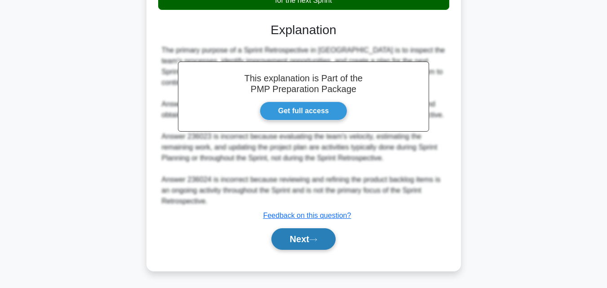
click at [302, 241] on button "Next" at bounding box center [304, 239] width 64 height 22
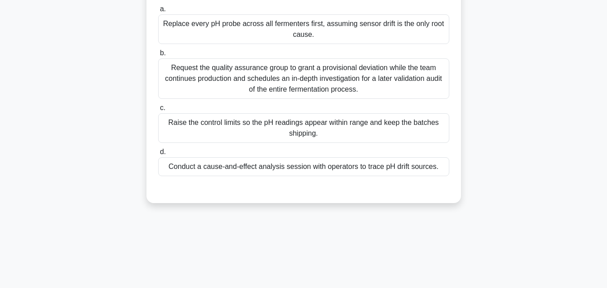
scroll to position [62, 0]
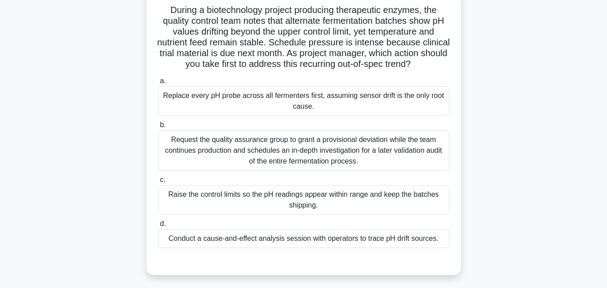
drag, startPoint x: 465, startPoint y: 258, endPoint x: 130, endPoint y: 15, distance: 414.0
click at [130, 15] on div "During a biotechnology project producing therapeutic enzymes, the quality contr…" at bounding box center [304, 138] width 513 height 296
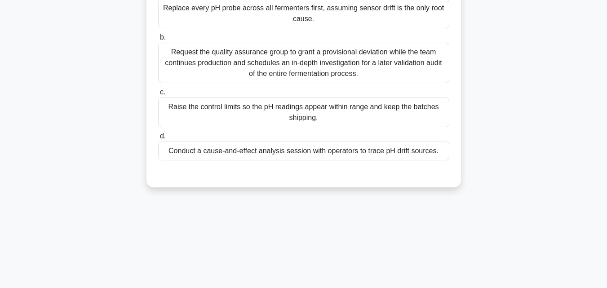
scroll to position [152, 0]
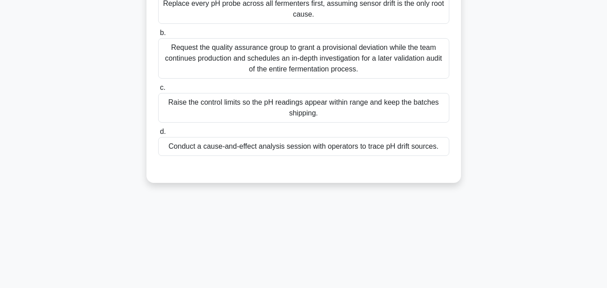
click at [333, 156] on div "Conduct a cause-and-effect analysis session with operators to trace pH drift so…" at bounding box center [303, 146] width 291 height 19
click at [158, 135] on input "d. Conduct a cause-and-effect analysis session with operators to trace pH drift…" at bounding box center [158, 132] width 0 height 6
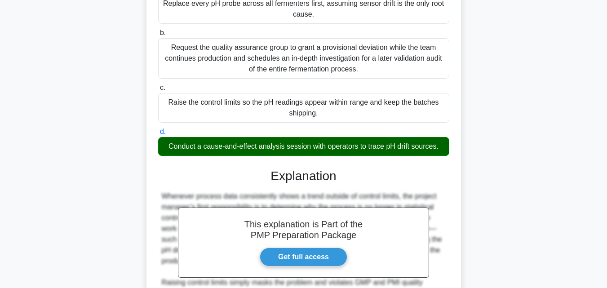
scroll to position [299, 0]
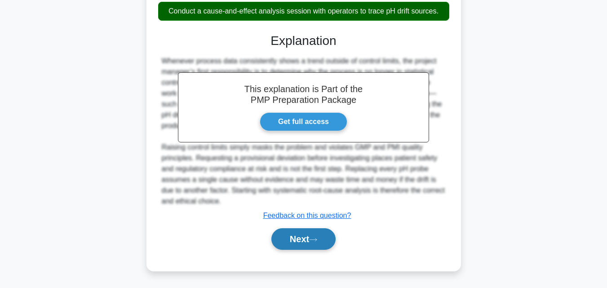
click at [316, 244] on button "Next" at bounding box center [304, 239] width 64 height 22
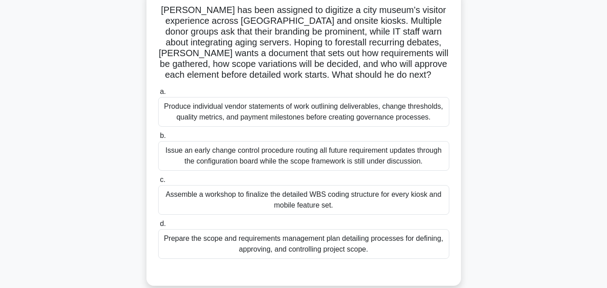
scroll to position [0, 0]
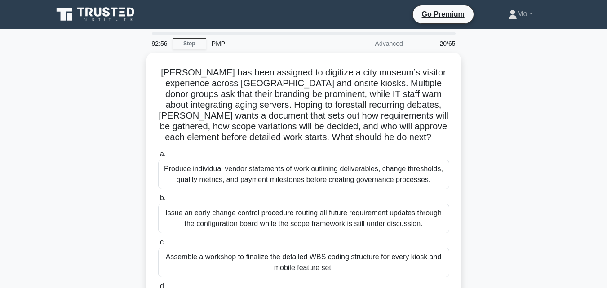
drag, startPoint x: 387, startPoint y: 250, endPoint x: 17, endPoint y: 62, distance: 415.0
click at [17, 62] on main "92:56 Stop PMP Advanced 20/65 Rahul has been assigned to digitize a city museum…" at bounding box center [303, 257] width 607 height 457
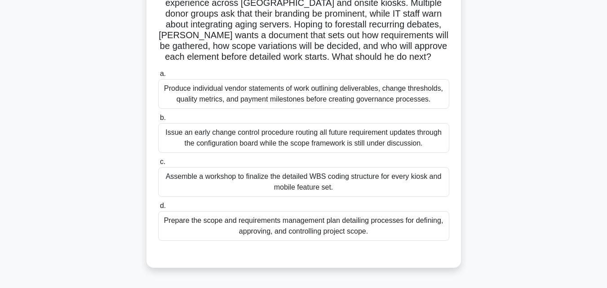
scroll to position [135, 0]
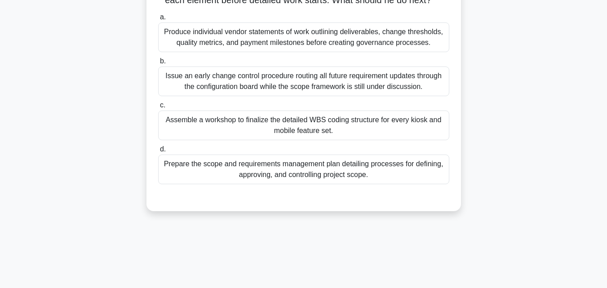
click at [307, 178] on div "Prepare the scope and requirements management plan detailing processes for defi…" at bounding box center [303, 170] width 291 height 30
click at [158, 152] on input "d. Prepare the scope and requirements management plan detailing processes for d…" at bounding box center [158, 150] width 0 height 6
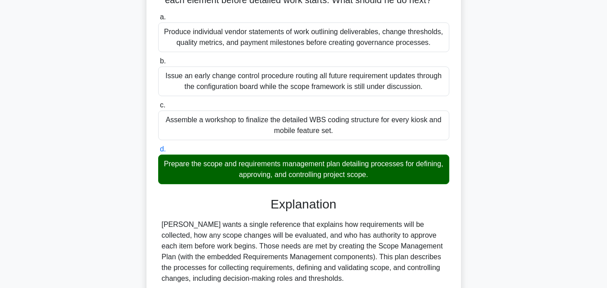
scroll to position [277, 0]
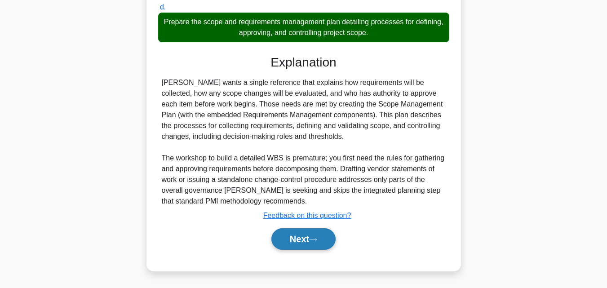
click at [316, 243] on button "Next" at bounding box center [304, 239] width 64 height 22
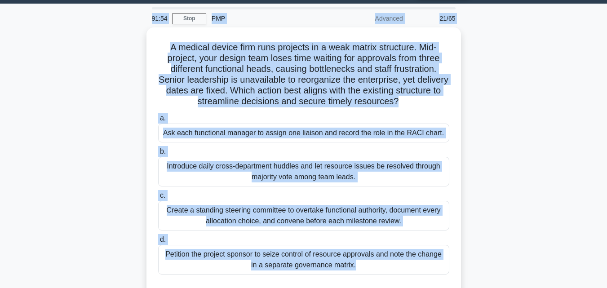
scroll to position [20, 0]
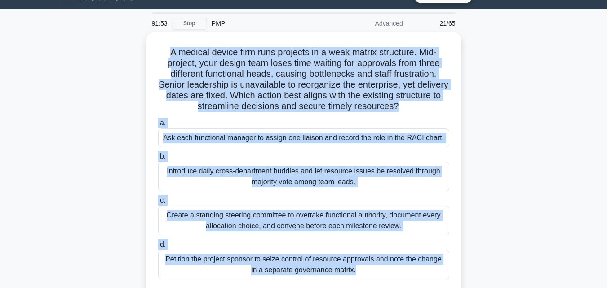
drag, startPoint x: 371, startPoint y: 239, endPoint x: 127, endPoint y: 58, distance: 304.0
click at [127, 58] on div "A medical device firm runs projects in a weak matrix structure. Mid-project, yo…" at bounding box center [304, 174] width 513 height 285
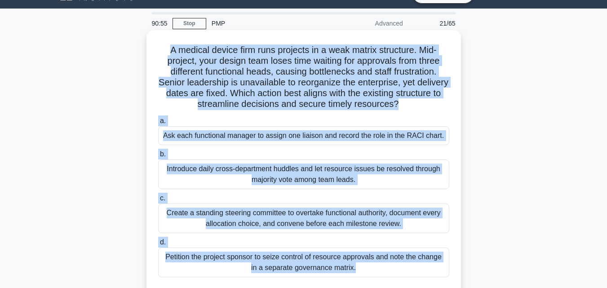
click at [261, 138] on div "Ask each functional manager to assign one liaison and record the role in the RA…" at bounding box center [303, 135] width 291 height 19
click at [158, 124] on input "a. Ask each functional manager to assign one liaison and record the role in the…" at bounding box center [158, 121] width 0 height 6
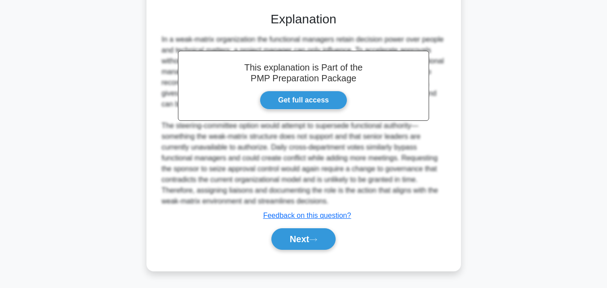
scroll to position [310, 0]
click at [298, 232] on button "Next" at bounding box center [304, 239] width 64 height 22
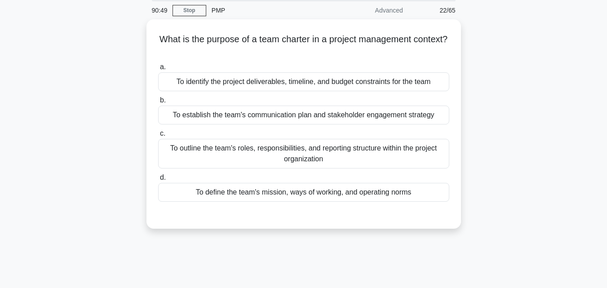
scroll to position [18, 0]
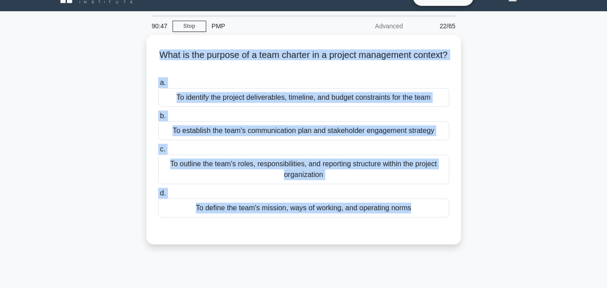
drag, startPoint x: 445, startPoint y: 229, endPoint x: 107, endPoint y: 58, distance: 378.8
click at [107, 58] on div "What is the purpose of a team charter in a project management context? .spinner…" at bounding box center [304, 145] width 513 height 220
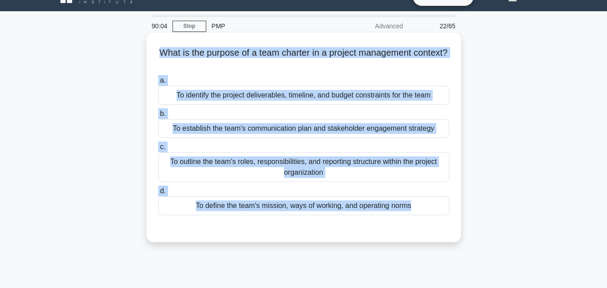
click at [257, 166] on div "To outline the team's roles, responsibilities, and reporting structure within t…" at bounding box center [303, 167] width 291 height 30
click at [158, 150] on input "c. To outline the team's roles, responsibilities, and reporting structure withi…" at bounding box center [158, 147] width 0 height 6
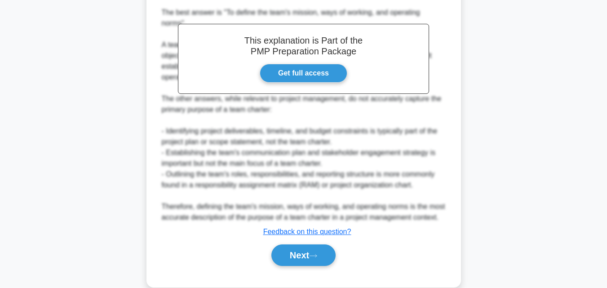
scroll to position [268, 0]
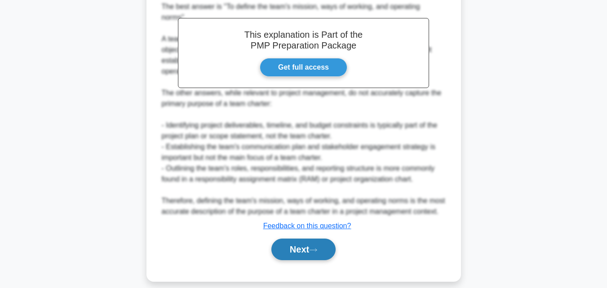
click at [308, 239] on button "Next" at bounding box center [304, 250] width 64 height 22
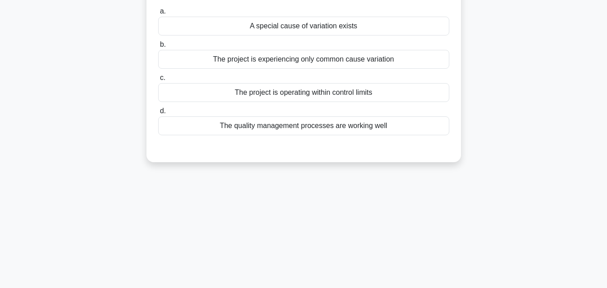
scroll to position [107, 0]
drag, startPoint x: 411, startPoint y: 154, endPoint x: 256, endPoint y: 144, distance: 155.9
click at [256, 144] on div "You discover that a quality metric is routinely missed in your project. You dec…" at bounding box center [304, 52] width 308 height 213
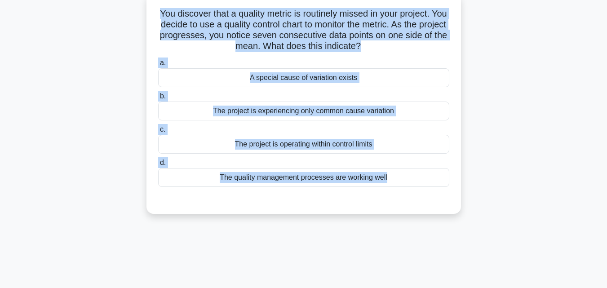
scroll to position [0, 0]
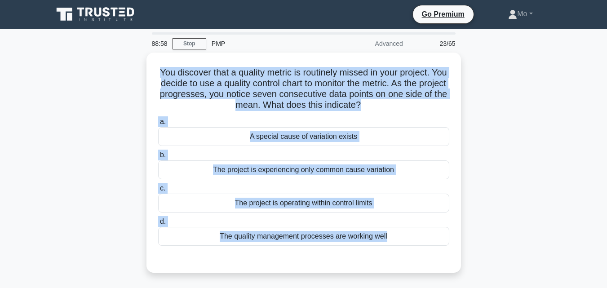
drag, startPoint x: 399, startPoint y: 145, endPoint x: 122, endPoint y: 67, distance: 287.9
click at [122, 67] on div "You discover that a quality metric is routinely missed in your project. You dec…" at bounding box center [304, 168] width 513 height 231
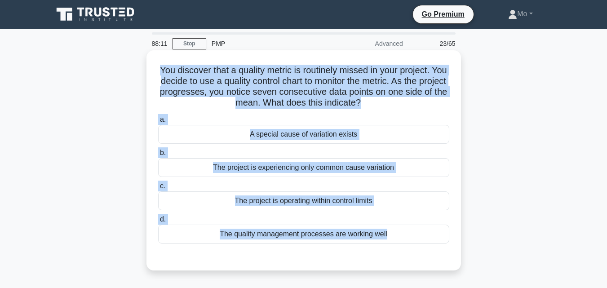
click at [274, 131] on div "A special cause of variation exists" at bounding box center [303, 134] width 291 height 19
click at [158, 123] on input "a. A special cause of variation exists" at bounding box center [158, 120] width 0 height 6
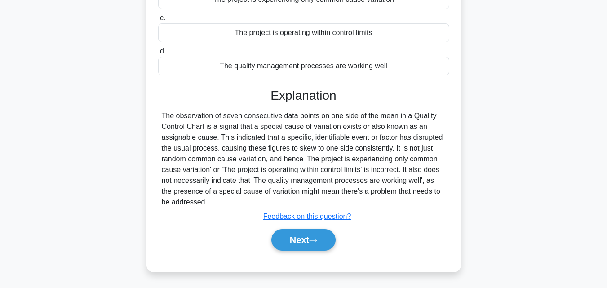
scroll to position [197, 0]
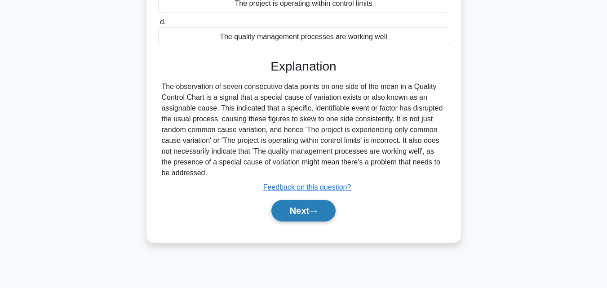
click at [308, 211] on button "Next" at bounding box center [304, 211] width 64 height 22
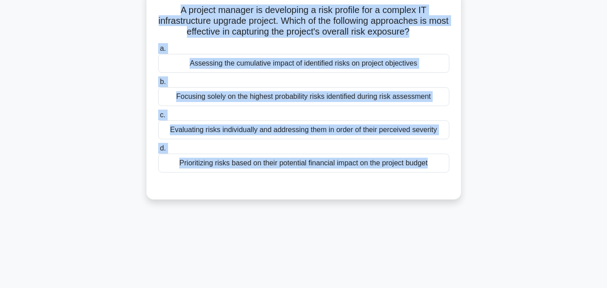
scroll to position [0, 0]
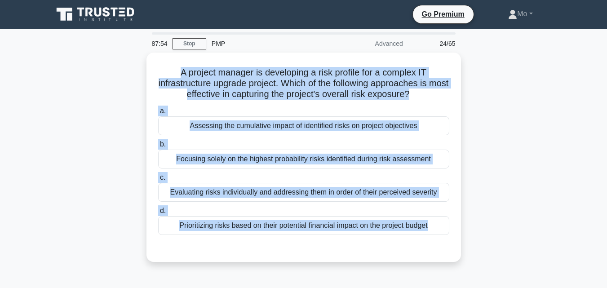
drag, startPoint x: 464, startPoint y: 187, endPoint x: 102, endPoint y: 64, distance: 382.5
click at [102, 64] on div "A project manager is developing a risk profile for a complex IT infrastructure …" at bounding box center [304, 163] width 513 height 220
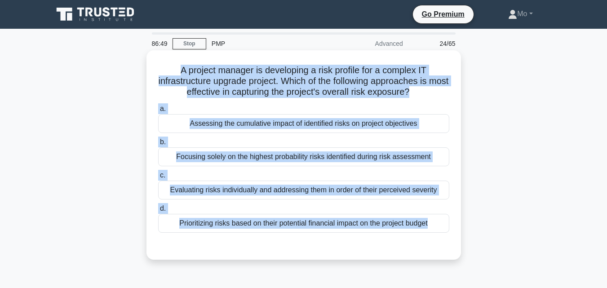
click at [245, 124] on div "Assessing the cumulative impact of identified risks on project objectives" at bounding box center [303, 123] width 291 height 19
click at [158, 112] on input "a. Assessing the cumulative impact of identified risks on project objectives" at bounding box center [158, 109] width 0 height 6
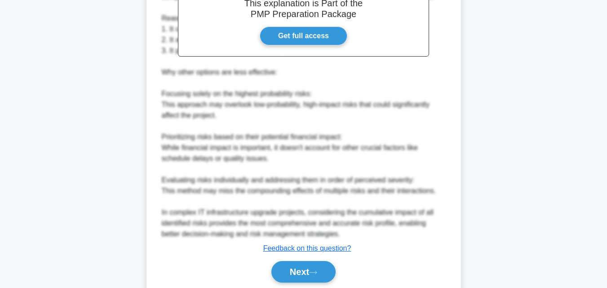
scroll to position [331, 0]
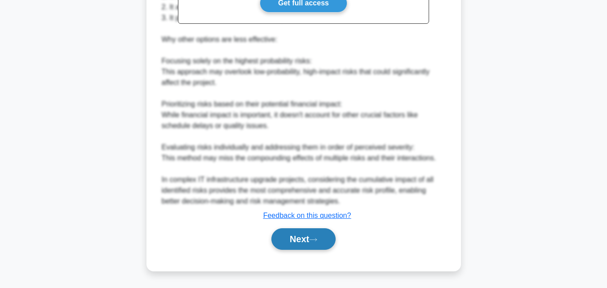
click at [301, 235] on button "Next" at bounding box center [304, 239] width 64 height 22
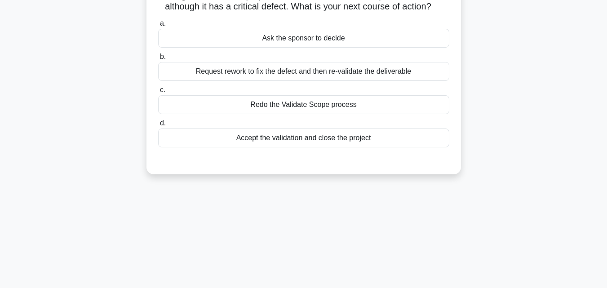
scroll to position [18, 0]
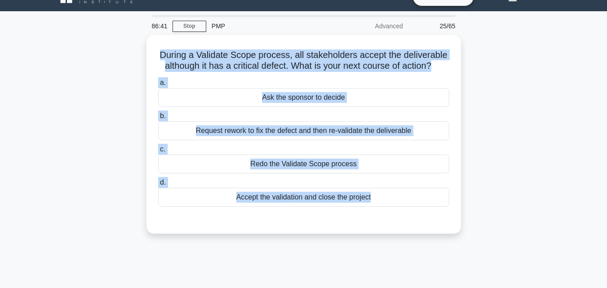
drag, startPoint x: 427, startPoint y: 213, endPoint x: 132, endPoint y: 59, distance: 333.2
click at [132, 59] on div "During a Validate Scope process, all stakeholders accept the deliverable althou…" at bounding box center [304, 140] width 513 height 210
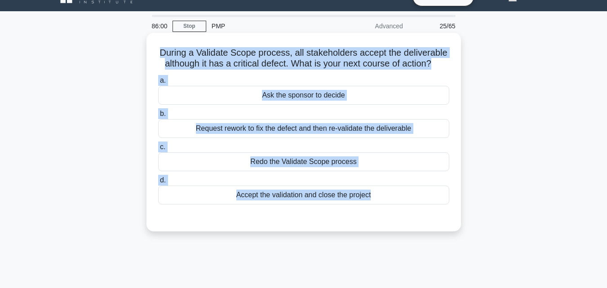
click at [277, 121] on div "Request rework to fix the defect and then re-validate the deliverable" at bounding box center [303, 128] width 291 height 19
click at [158, 117] on input "b. Request rework to fix the defect and then re-validate the deliverable" at bounding box center [158, 114] width 0 height 6
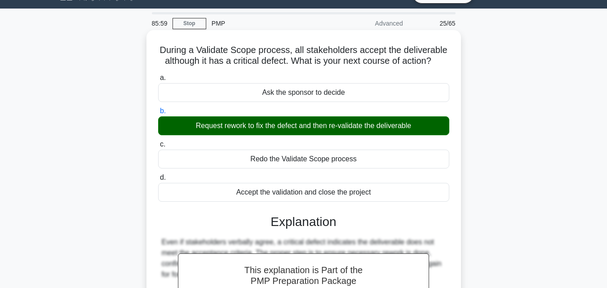
scroll to position [197, 0]
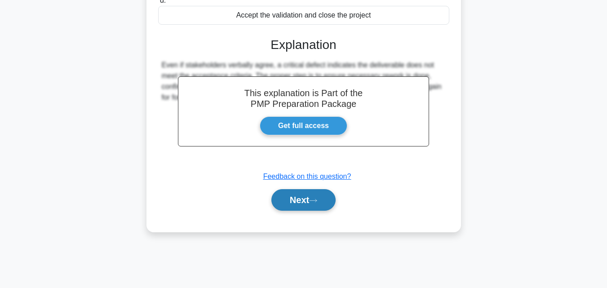
click at [294, 201] on button "Next" at bounding box center [304, 200] width 64 height 22
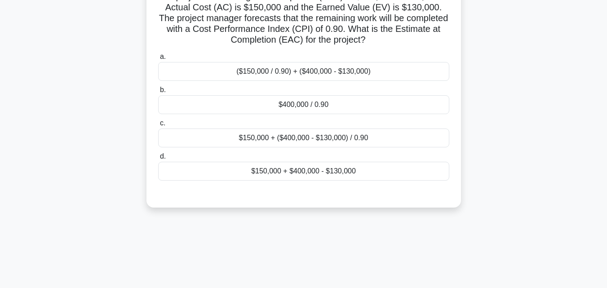
scroll to position [18, 0]
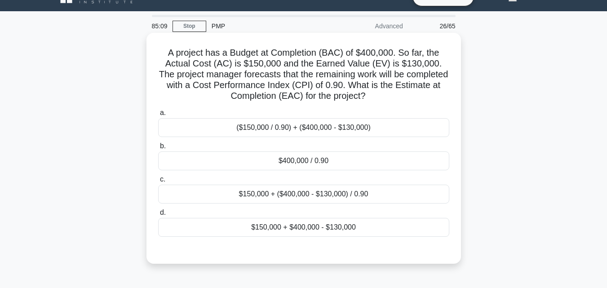
click at [291, 199] on div "$150,000 + ($400,000 - $130,000) / 0.90" at bounding box center [303, 194] width 291 height 19
click at [158, 183] on input "c. $150,000 + ($400,000 - $130,000) / 0.90" at bounding box center [158, 180] width 0 height 6
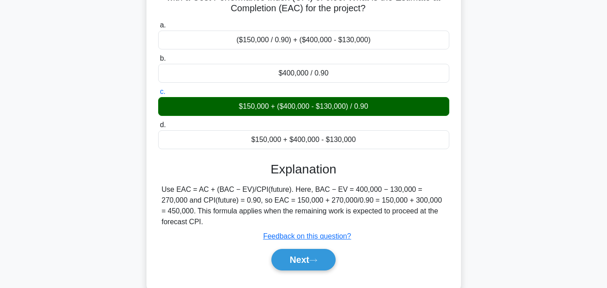
scroll to position [197, 0]
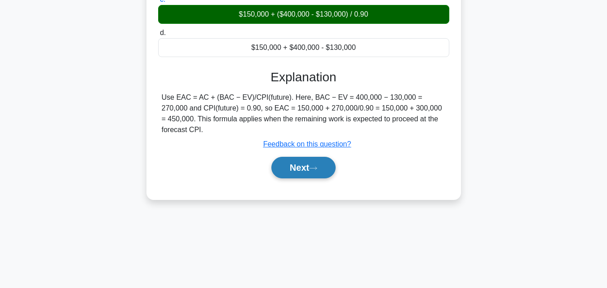
click at [297, 160] on button "Next" at bounding box center [304, 168] width 64 height 22
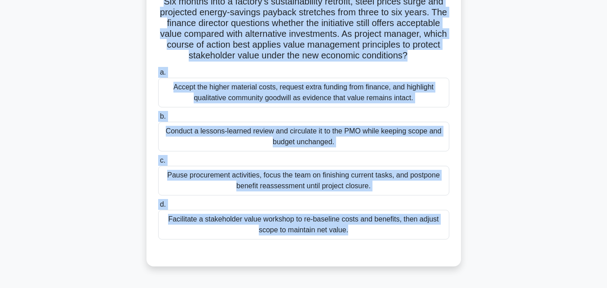
scroll to position [0, 0]
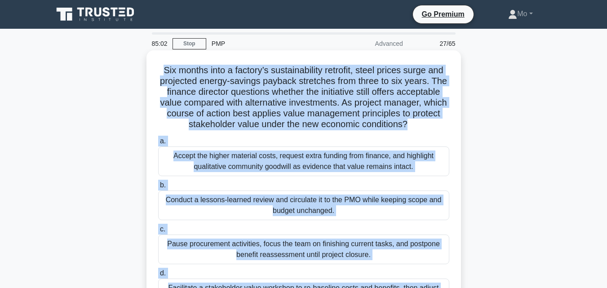
drag, startPoint x: 353, startPoint y: 207, endPoint x: 155, endPoint y: 71, distance: 241.2
click at [155, 71] on div "Six months into a factory’s sustainability retrofit, steel prices surge and pro…" at bounding box center [304, 193] width 308 height 278
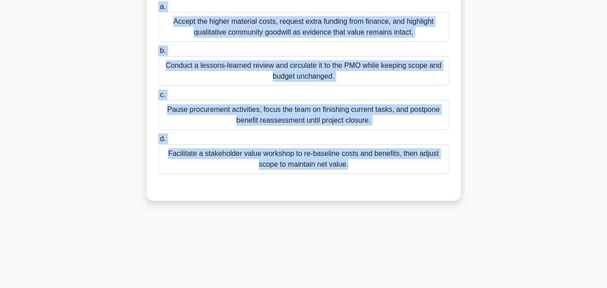
scroll to position [135, 0]
click at [271, 152] on div "Facilitate a stakeholder value workshop to re-baseline costs and benefits, then…" at bounding box center [303, 159] width 291 height 30
click at [158, 142] on input "d. Facilitate a stakeholder value workshop to re-baseline costs and benefits, t…" at bounding box center [158, 139] width 0 height 6
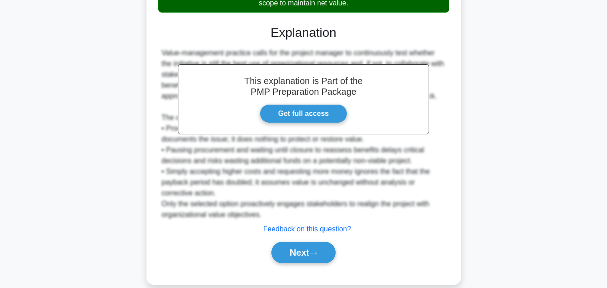
scroll to position [310, 0]
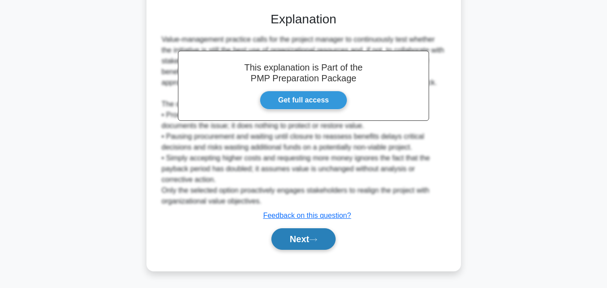
click at [317, 240] on icon at bounding box center [313, 239] width 8 height 5
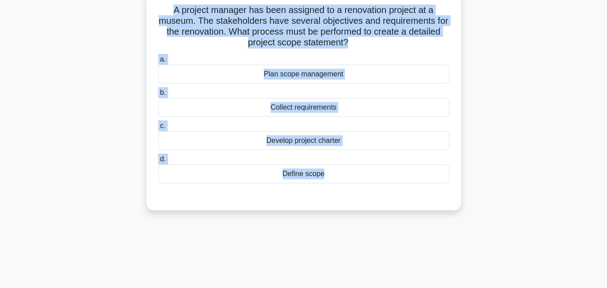
scroll to position [0, 0]
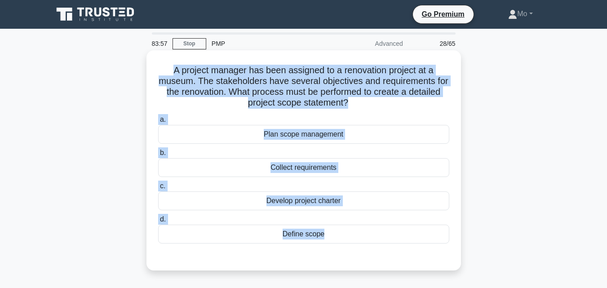
drag, startPoint x: 364, startPoint y: 201, endPoint x: 155, endPoint y: 70, distance: 247.1
click at [155, 70] on div "A project manager has been assigned to a renovation project at a museum. The st…" at bounding box center [304, 160] width 308 height 213
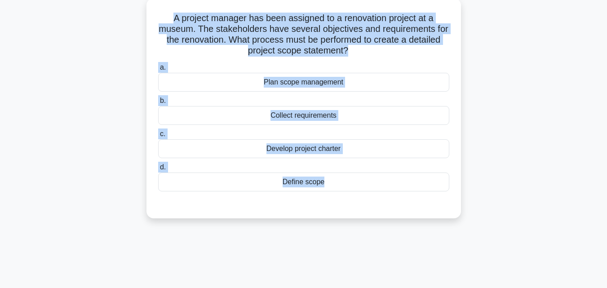
scroll to position [135, 0]
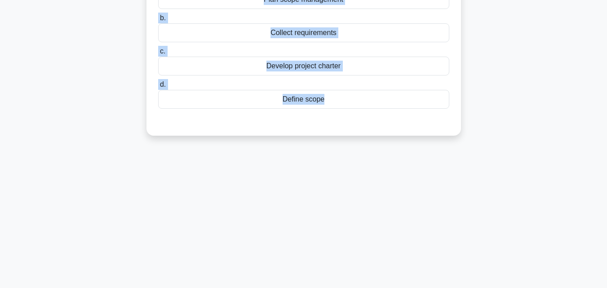
click at [320, 102] on div "Define scope" at bounding box center [303, 99] width 291 height 19
click at [158, 88] on input "d. Define scope" at bounding box center [158, 85] width 0 height 6
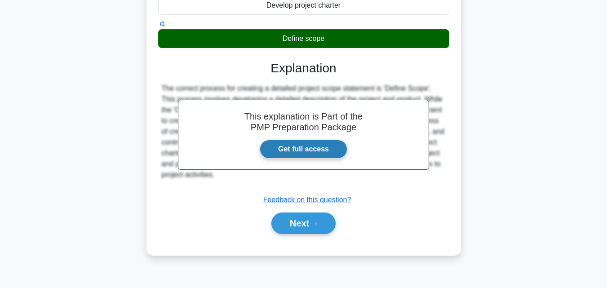
scroll to position [197, 0]
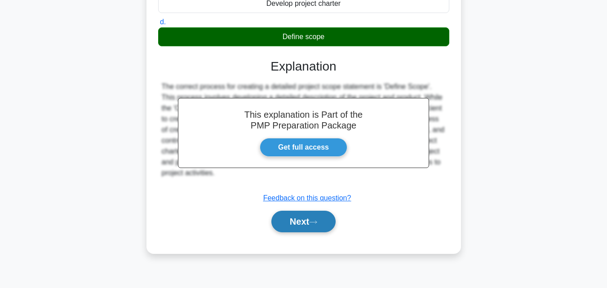
click at [309, 225] on button "Next" at bounding box center [304, 222] width 64 height 22
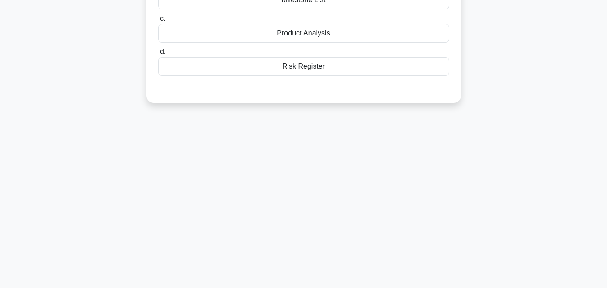
scroll to position [62, 0]
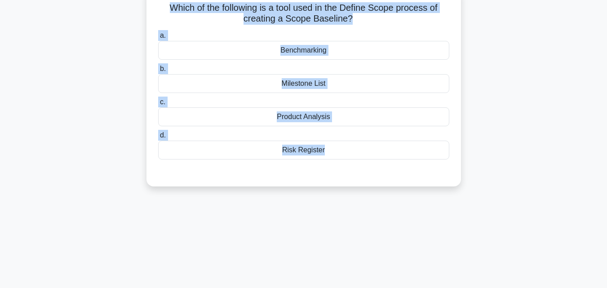
drag, startPoint x: 364, startPoint y: 181, endPoint x: 159, endPoint y: 9, distance: 267.2
click at [159, 9] on div "Which of the following is a tool used in the Define Scope process of creating a…" at bounding box center [304, 87] width 308 height 192
click at [317, 53] on div "Benchmarking" at bounding box center [303, 50] width 291 height 19
click at [158, 39] on input "a. Benchmarking" at bounding box center [158, 36] width 0 height 6
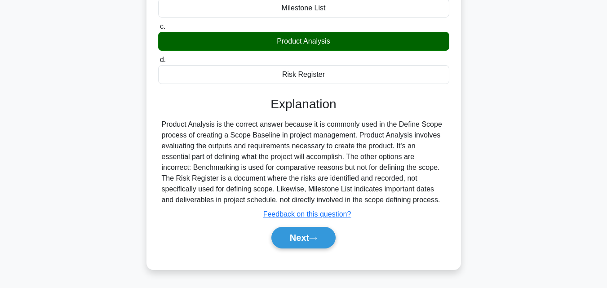
scroll to position [197, 0]
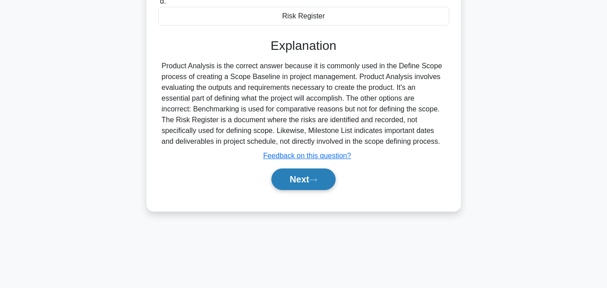
click at [296, 183] on button "Next" at bounding box center [304, 180] width 64 height 22
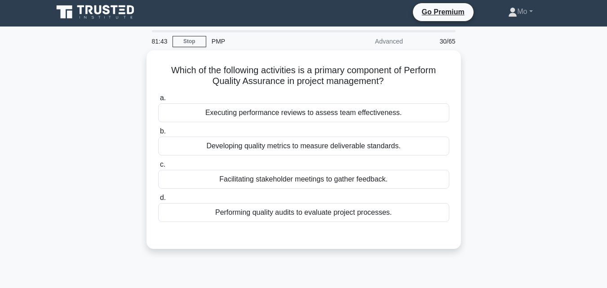
scroll to position [0, 0]
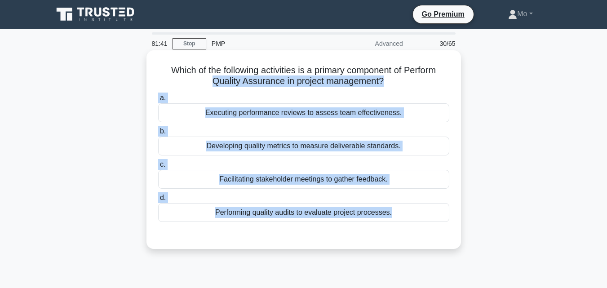
drag, startPoint x: 417, startPoint y: 256, endPoint x: 146, endPoint y: 76, distance: 325.1
click at [146, 76] on div "Which of the following activities is a primary component of Perform Quality Ass…" at bounding box center [304, 158] width 513 height 210
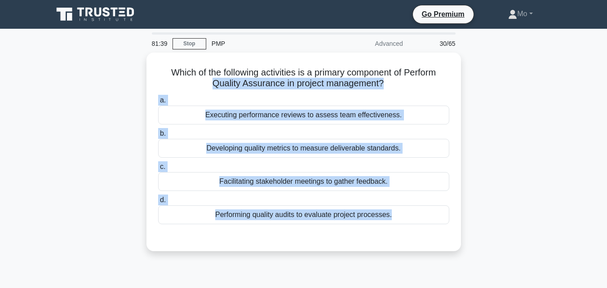
click at [493, 248] on div "Which of the following activities is a primary component of Perform Quality Ass…" at bounding box center [304, 158] width 513 height 210
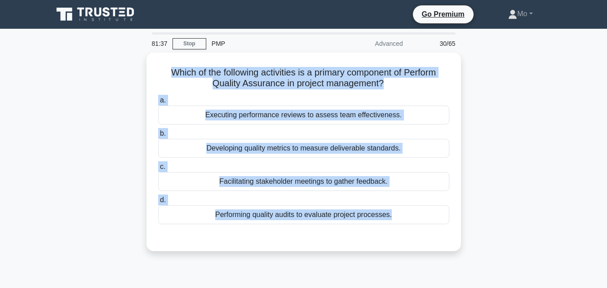
drag, startPoint x: 489, startPoint y: 248, endPoint x: 104, endPoint y: 73, distance: 422.7
click at [104, 73] on div "Which of the following activities is a primary component of Perform Quality Ass…" at bounding box center [304, 158] width 513 height 210
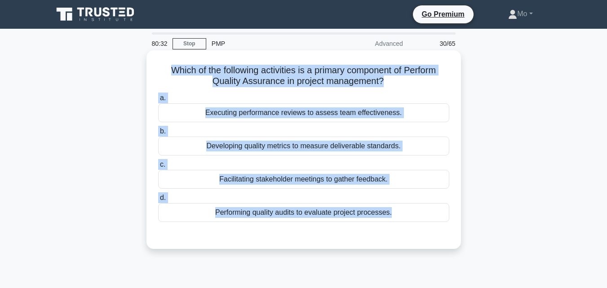
click at [274, 184] on div "Facilitating stakeholder meetings to gather feedback." at bounding box center [303, 179] width 291 height 19
click at [158, 168] on input "c. Facilitating stakeholder meetings to gather feedback." at bounding box center [158, 165] width 0 height 6
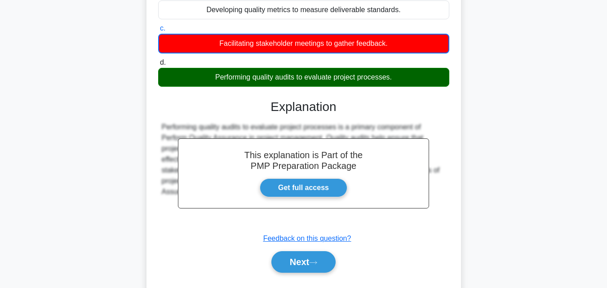
scroll to position [197, 0]
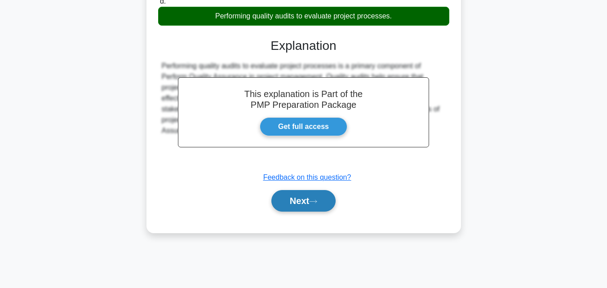
click at [329, 204] on button "Next" at bounding box center [304, 201] width 64 height 22
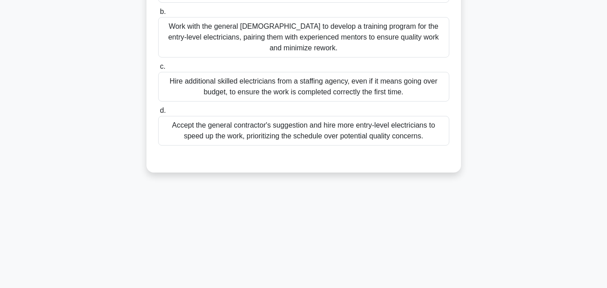
scroll to position [152, 0]
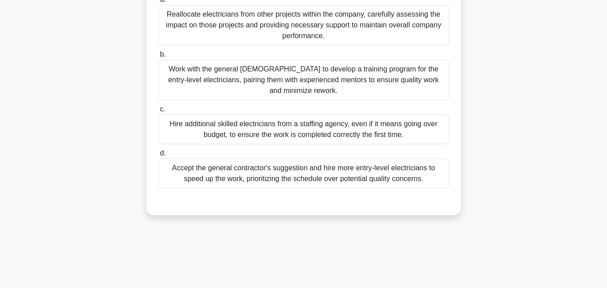
drag, startPoint x: 408, startPoint y: 199, endPoint x: 219, endPoint y: 196, distance: 189.3
click at [219, 196] on div at bounding box center [303, 197] width 291 height 7
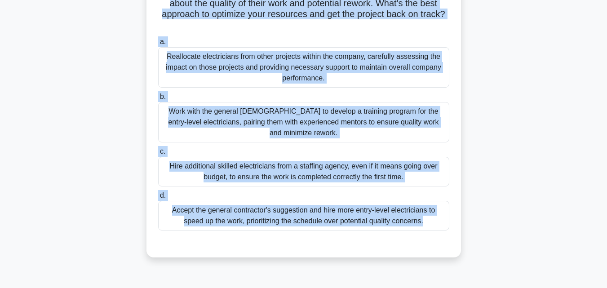
scroll to position [0, 0]
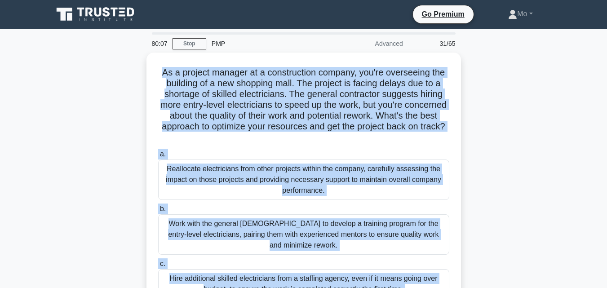
drag, startPoint x: 479, startPoint y: 208, endPoint x: 125, endPoint y: 66, distance: 380.7
click at [125, 66] on div "As a project manager at a construction company, you're overseeing the building …" at bounding box center [304, 217] width 513 height 328
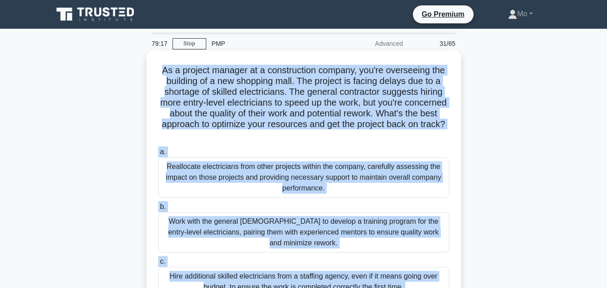
click at [258, 161] on div "Reallocate electricians from other projects within the company, carefully asses…" at bounding box center [303, 177] width 291 height 40
click at [158, 155] on input "a. Reallocate electricians from other projects within the company, carefully as…" at bounding box center [158, 152] width 0 height 6
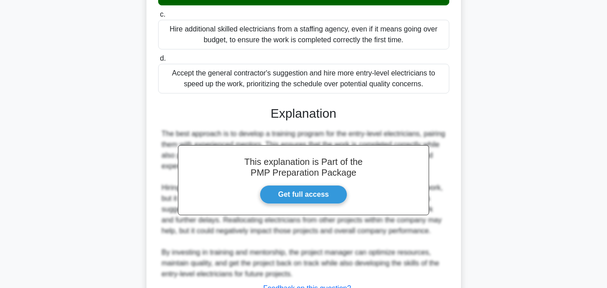
scroll to position [321, 0]
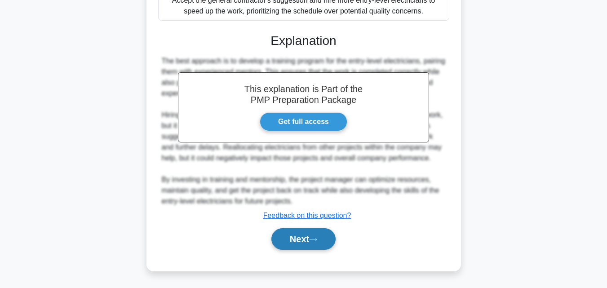
click at [320, 245] on button "Next" at bounding box center [304, 239] width 64 height 22
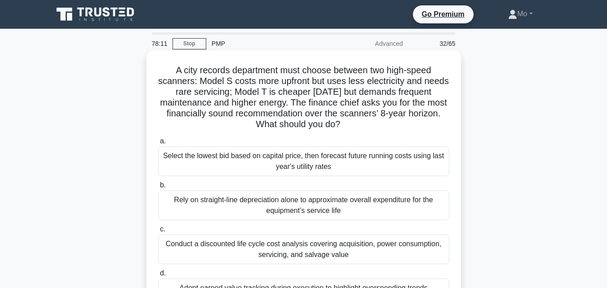
scroll to position [135, 0]
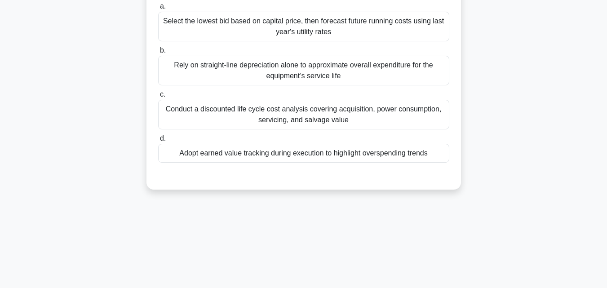
drag, startPoint x: 467, startPoint y: 170, endPoint x: 219, endPoint y: 161, distance: 247.9
click at [219, 161] on div "A city records department must choose between two high-speed scanners: Model S …" at bounding box center [304, 60] width 513 height 285
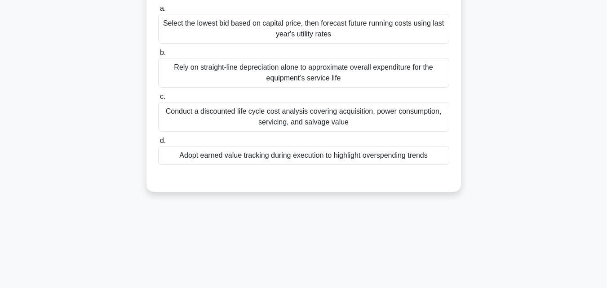
click at [254, 233] on div "78:07 Stop PMP Advanced 32/65 A city records department must choose between two…" at bounding box center [304, 122] width 513 height 450
drag, startPoint x: 584, startPoint y: 190, endPoint x: 195, endPoint y: 202, distance: 390.0
click at [195, 202] on main "78:05 Stop PMP Advanced 32/65 A city records department must choose between two…" at bounding box center [303, 122] width 607 height 457
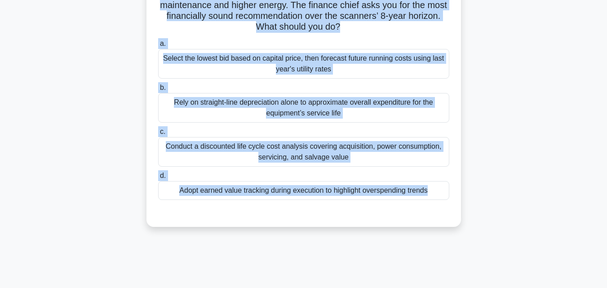
scroll to position [0, 0]
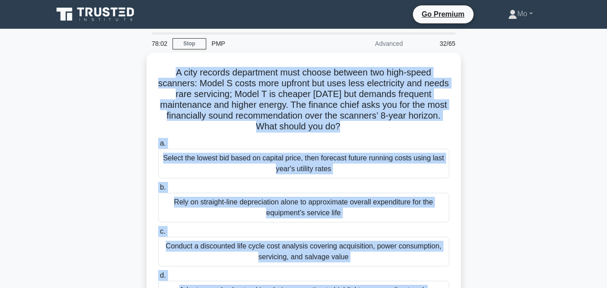
drag, startPoint x: 471, startPoint y: 185, endPoint x: 37, endPoint y: 71, distance: 448.7
click at [37, 71] on main "78:02 Stop PMP Advanced 32/65 A city records department must choose between two…" at bounding box center [303, 257] width 607 height 457
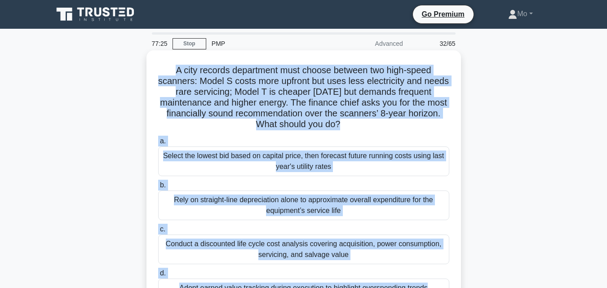
click at [237, 255] on div "Conduct a discounted life cycle cost analysis covering acquisition, power consu…" at bounding box center [303, 250] width 291 height 30
click at [158, 232] on input "c. Conduct a discounted life cycle cost analysis covering acquisition, power co…" at bounding box center [158, 230] width 0 height 6
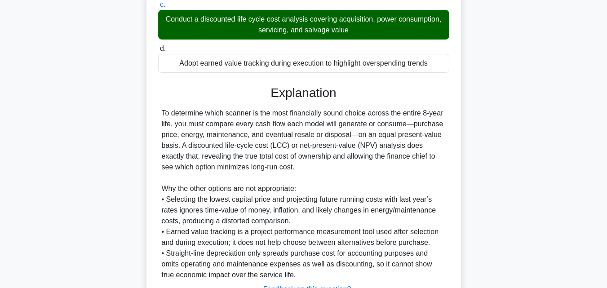
scroll to position [299, 0]
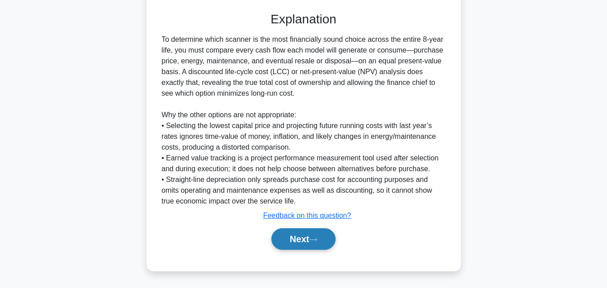
click at [326, 247] on button "Next" at bounding box center [304, 239] width 64 height 22
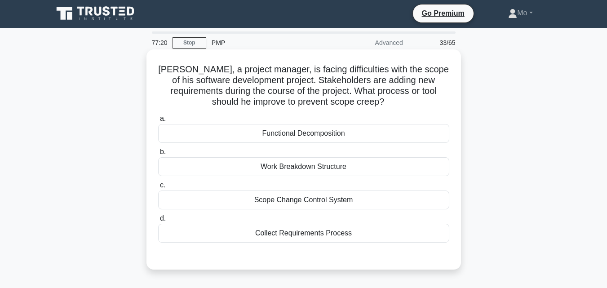
scroll to position [0, 0]
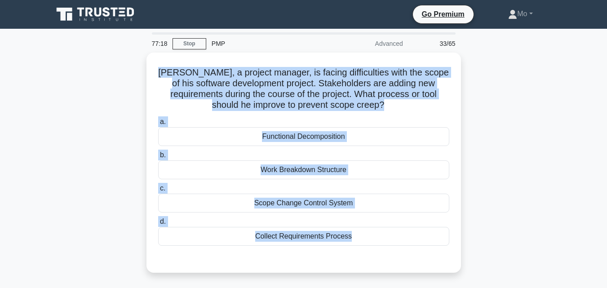
drag, startPoint x: 437, startPoint y: 267, endPoint x: 90, endPoint y: 73, distance: 397.0
click at [90, 73] on div "John, a project manager, is facing difficulties with the scope of his software …" at bounding box center [304, 168] width 513 height 231
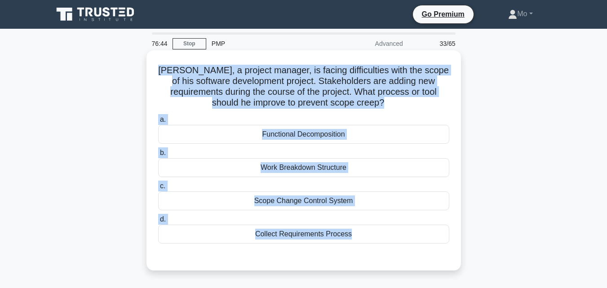
click at [282, 200] on div "Scope Change Control System" at bounding box center [303, 201] width 291 height 19
click at [158, 189] on input "c. Scope Change Control System" at bounding box center [158, 186] width 0 height 6
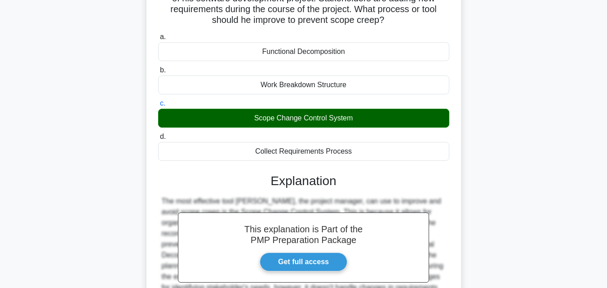
scroll to position [180, 0]
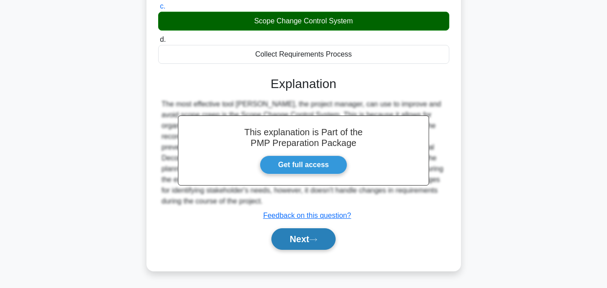
click at [310, 243] on button "Next" at bounding box center [304, 239] width 64 height 22
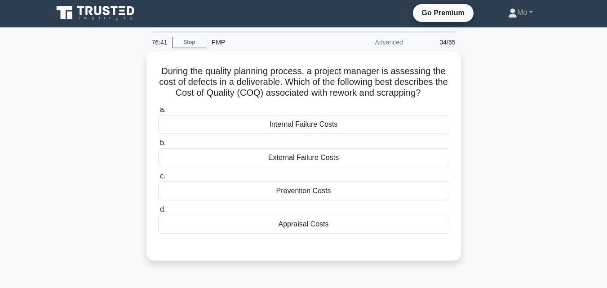
scroll to position [0, 0]
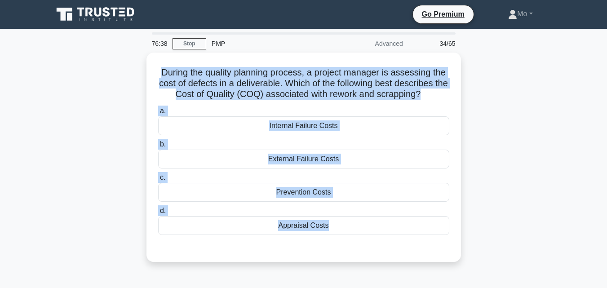
drag, startPoint x: 375, startPoint y: 244, endPoint x: 132, endPoint y: 71, distance: 298.4
click at [132, 71] on div "During the quality planning process, a project manager is assessing the cost of…" at bounding box center [304, 163] width 513 height 220
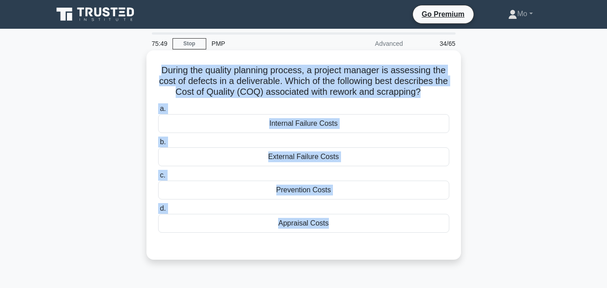
click at [286, 118] on div "Internal Failure Costs" at bounding box center [303, 123] width 291 height 19
click at [158, 112] on input "a. Internal Failure Costs" at bounding box center [158, 109] width 0 height 6
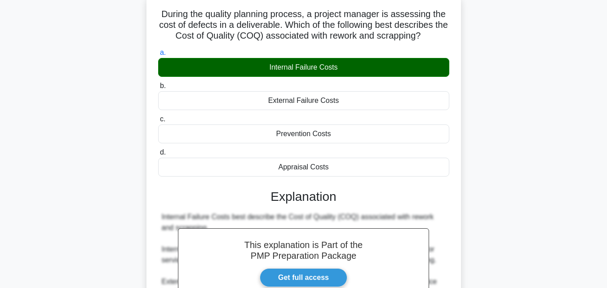
scroll to position [213, 0]
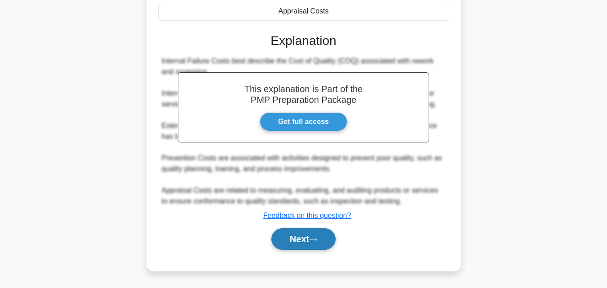
click at [317, 242] on icon at bounding box center [313, 239] width 8 height 5
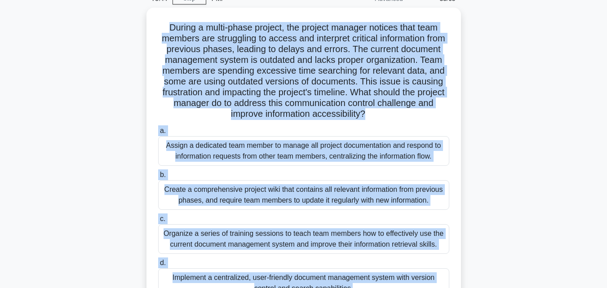
scroll to position [0, 0]
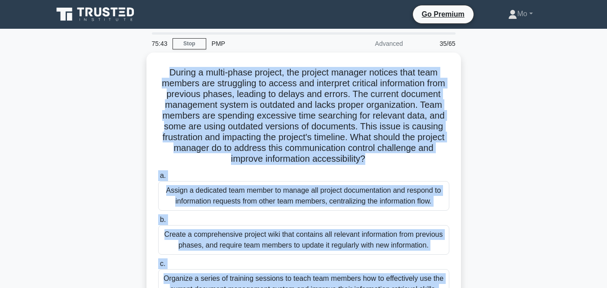
drag, startPoint x: 418, startPoint y: 240, endPoint x: 78, endPoint y: 70, distance: 380.4
click at [78, 70] on div "During a multi-phase project, the project manager notices that team members are…" at bounding box center [304, 217] width 513 height 328
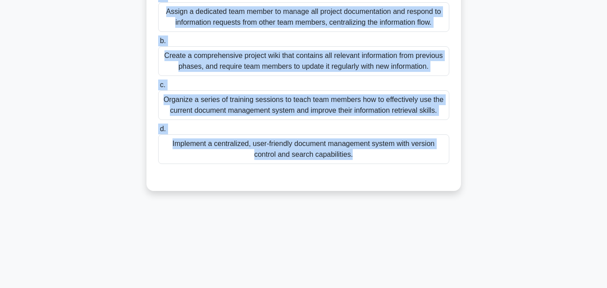
scroll to position [180, 0]
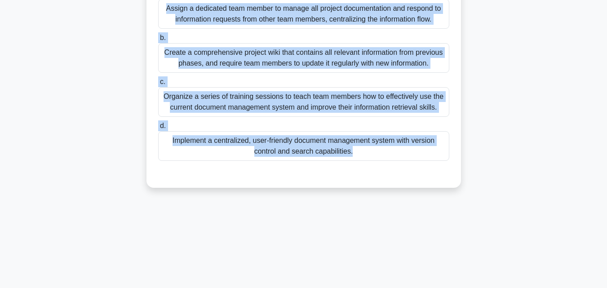
click at [281, 145] on div "Implement a centralized, user-friendly document management system with version …" at bounding box center [303, 146] width 291 height 30
click at [158, 129] on input "d. Implement a centralized, user-friendly document management system with versi…" at bounding box center [158, 126] width 0 height 6
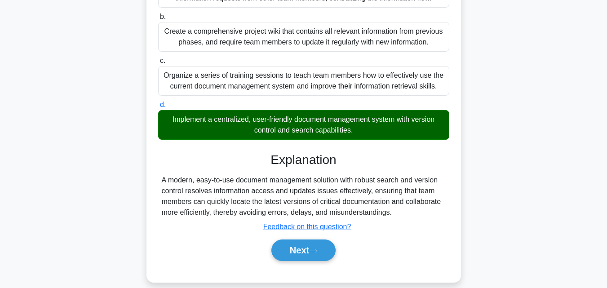
scroll to position [213, 0]
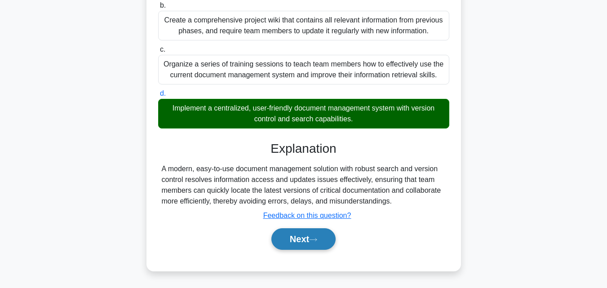
click at [336, 239] on button "Next" at bounding box center [304, 239] width 64 height 22
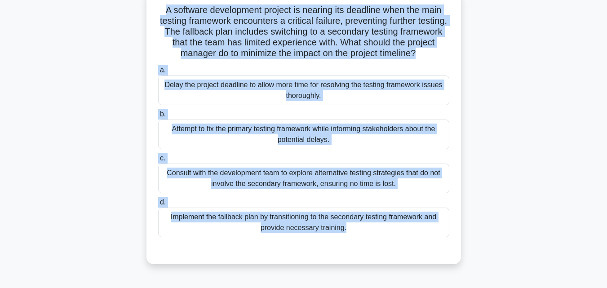
scroll to position [0, 0]
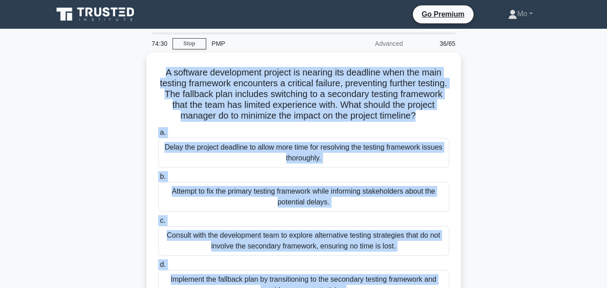
drag, startPoint x: 384, startPoint y: 240, endPoint x: 67, endPoint y: 62, distance: 363.3
click at [67, 62] on div "A software development project is nearing its deadline when the main testing fr…" at bounding box center [304, 195] width 513 height 285
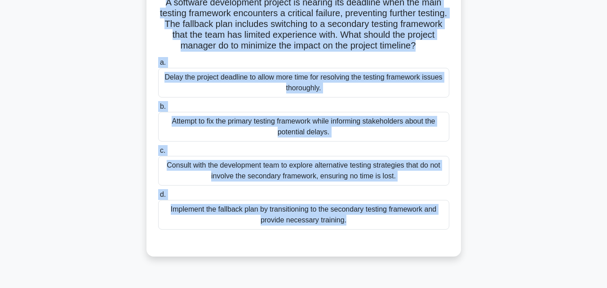
scroll to position [135, 0]
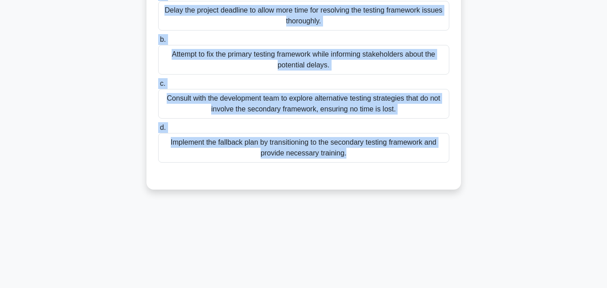
click at [306, 150] on div "Implement the fallback plan by transitioning to the secondary testing framework…" at bounding box center [303, 148] width 291 height 30
click at [158, 131] on input "d. Implement the fallback plan by transitioning to the secondary testing framew…" at bounding box center [158, 128] width 0 height 6
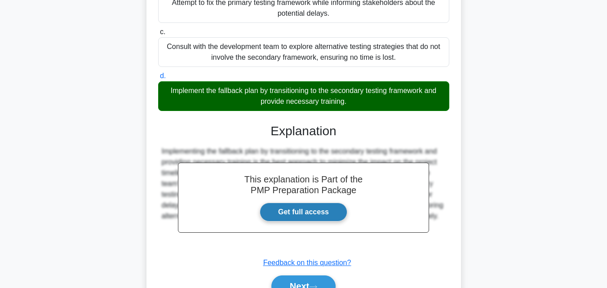
scroll to position [234, 0]
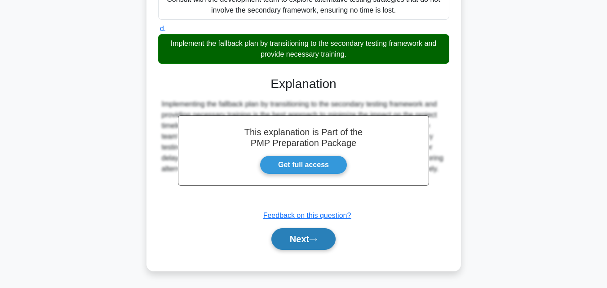
click at [324, 245] on button "Next" at bounding box center [304, 239] width 64 height 22
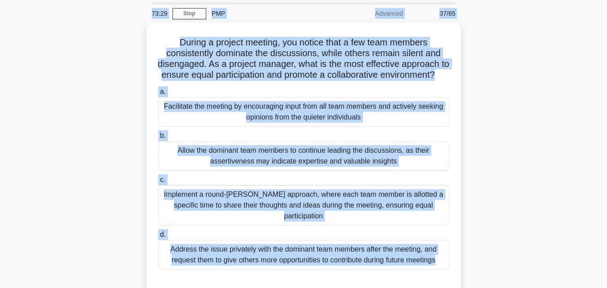
scroll to position [0, 0]
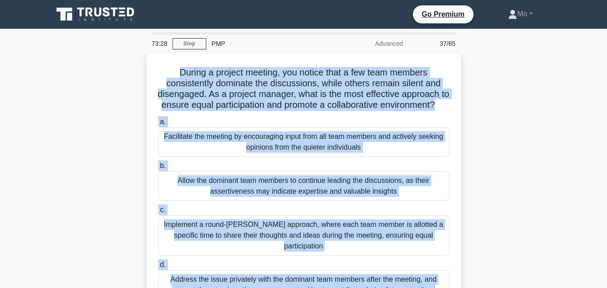
drag, startPoint x: 482, startPoint y: 217, endPoint x: 112, endPoint y: 61, distance: 401.8
click at [112, 61] on div "During a project meeting, you notice that a few team members consistently domin…" at bounding box center [304, 195] width 513 height 285
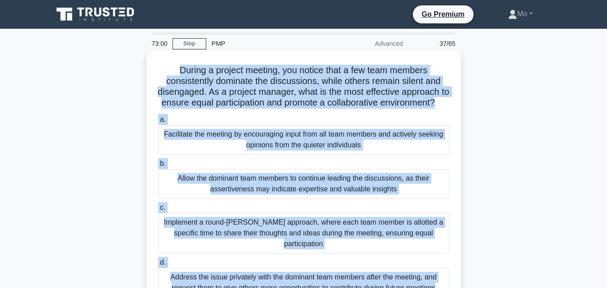
click at [269, 150] on div "Facilitate the meeting by encouraging input from all team members and actively …" at bounding box center [303, 140] width 291 height 30
click at [158, 123] on input "a. Facilitate the meeting by encouraging input from all team members and active…" at bounding box center [158, 120] width 0 height 6
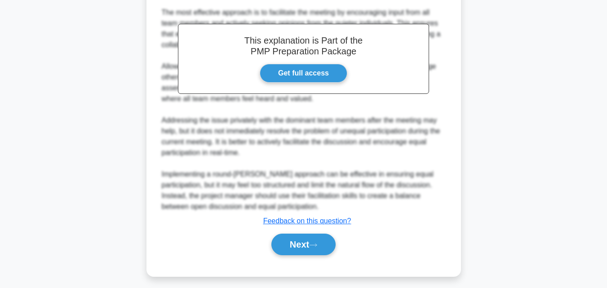
scroll to position [331, 0]
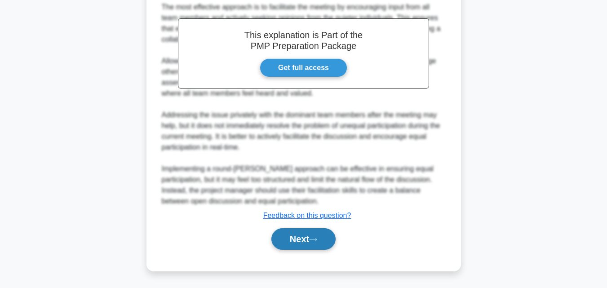
click at [300, 229] on button "Next" at bounding box center [304, 239] width 64 height 22
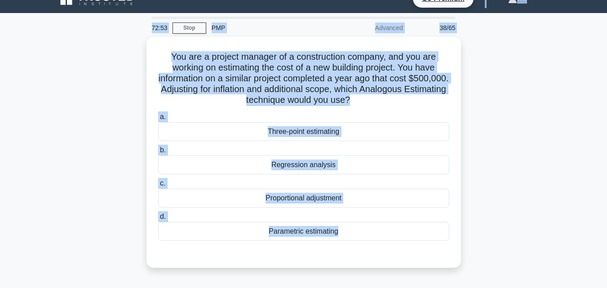
scroll to position [0, 0]
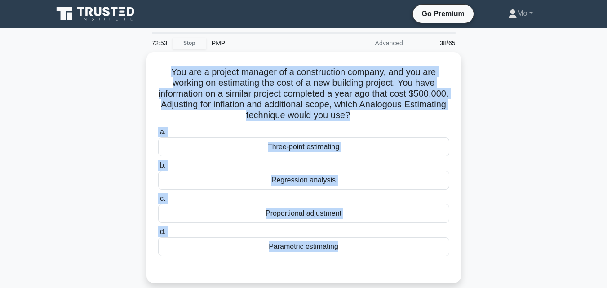
drag, startPoint x: 366, startPoint y: 250, endPoint x: 134, endPoint y: 60, distance: 300.6
click at [134, 60] on div "72:53 Stop PMP Advanced 38/65 You are a project manager of a construction compa…" at bounding box center [304, 257] width 513 height 450
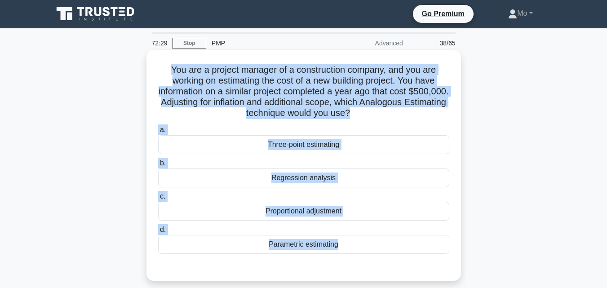
click at [293, 239] on div "Parametric estimating" at bounding box center [303, 244] width 291 height 19
click at [158, 233] on input "d. Parametric estimating" at bounding box center [158, 230] width 0 height 6
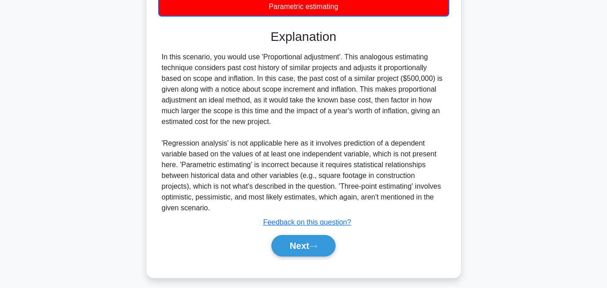
scroll to position [246, 0]
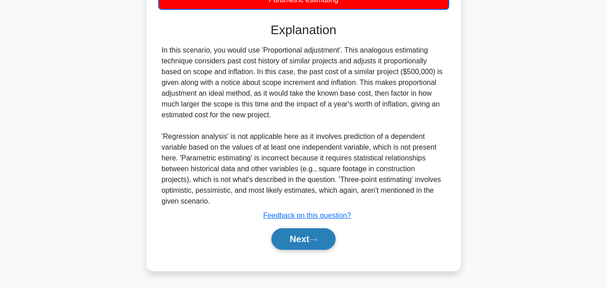
click at [308, 236] on button "Next" at bounding box center [304, 239] width 64 height 22
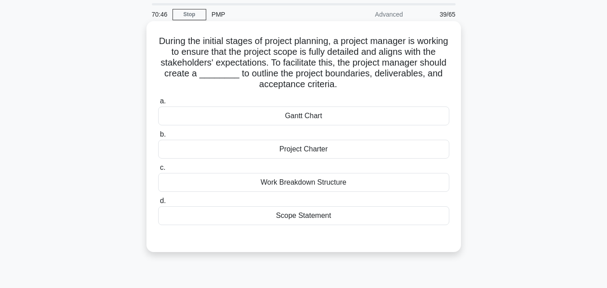
scroll to position [45, 0]
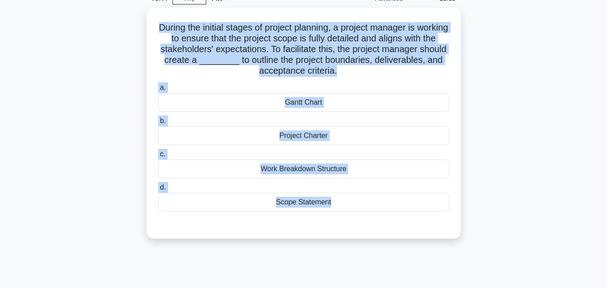
drag, startPoint x: 369, startPoint y: 219, endPoint x: 112, endPoint y: 33, distance: 316.5
click at [112, 33] on div "During the initial stages of project planning, a project manager is working to …" at bounding box center [304, 129] width 513 height 242
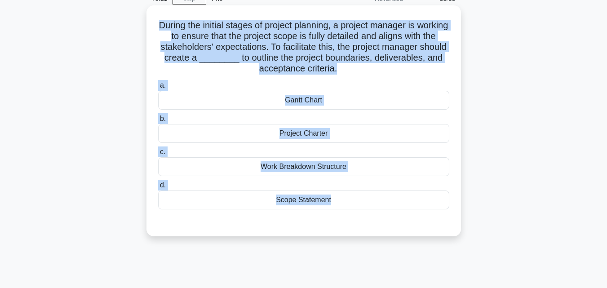
click at [314, 162] on div "Work Breakdown Structure" at bounding box center [303, 166] width 291 height 19
click at [158, 155] on input "c. Work Breakdown Structure" at bounding box center [158, 152] width 0 height 6
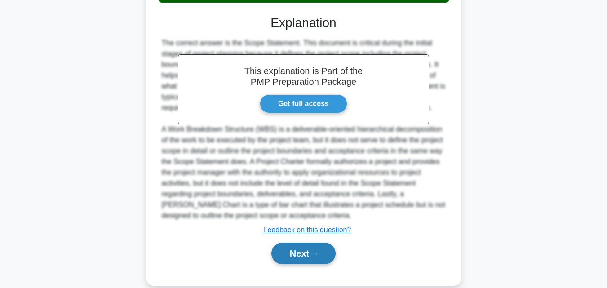
scroll to position [268, 0]
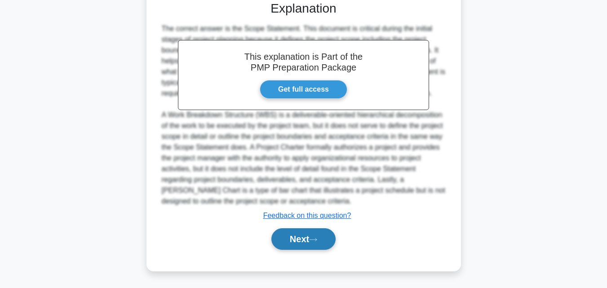
click at [304, 241] on button "Next" at bounding box center [304, 239] width 64 height 22
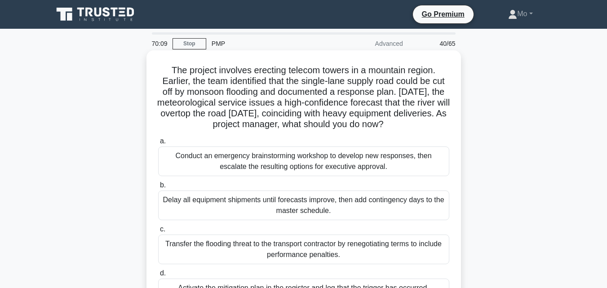
scroll to position [45, 0]
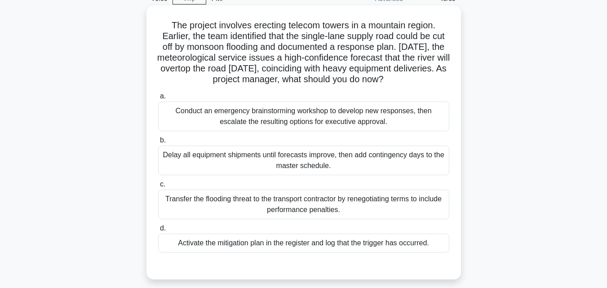
drag, startPoint x: 436, startPoint y: 244, endPoint x: 152, endPoint y: 30, distance: 355.4
click at [152, 30] on div "The project involves erecting telecom towers in a mountain region. Earlier, the…" at bounding box center [304, 142] width 308 height 267
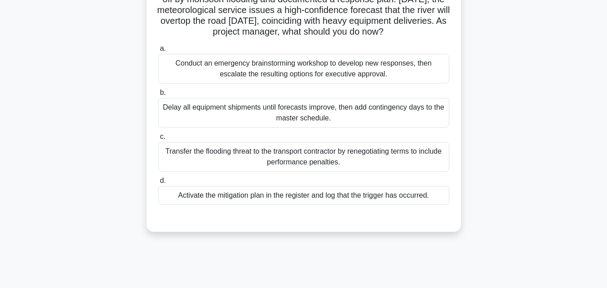
scroll to position [135, 0]
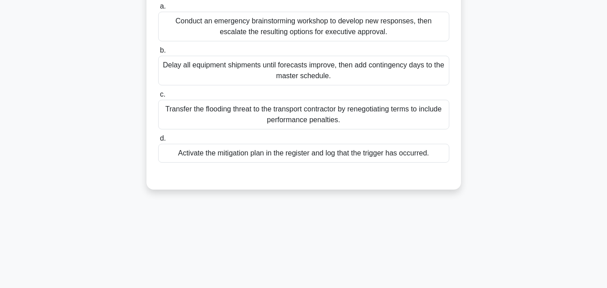
click at [326, 152] on div "Activate the mitigation plan in the register and log that the trigger has occur…" at bounding box center [303, 153] width 291 height 19
click at [158, 142] on input "d. Activate the mitigation plan in the register and log that the trigger has oc…" at bounding box center [158, 139] width 0 height 6
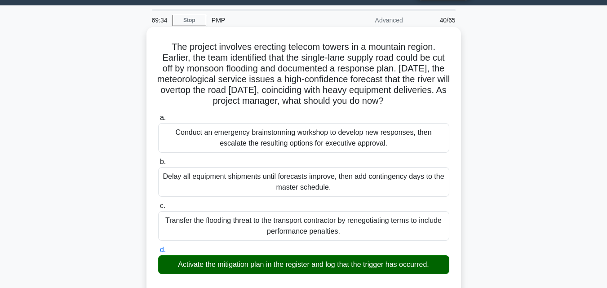
scroll to position [0, 0]
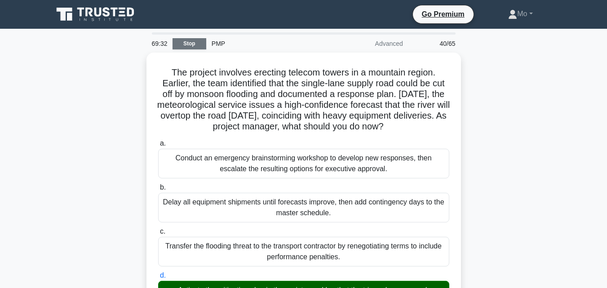
click at [189, 44] on link "Stop" at bounding box center [190, 43] width 34 height 11
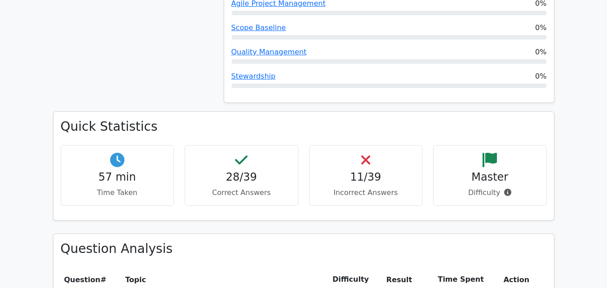
scroll to position [854, 0]
